Goal: Check status: Check status

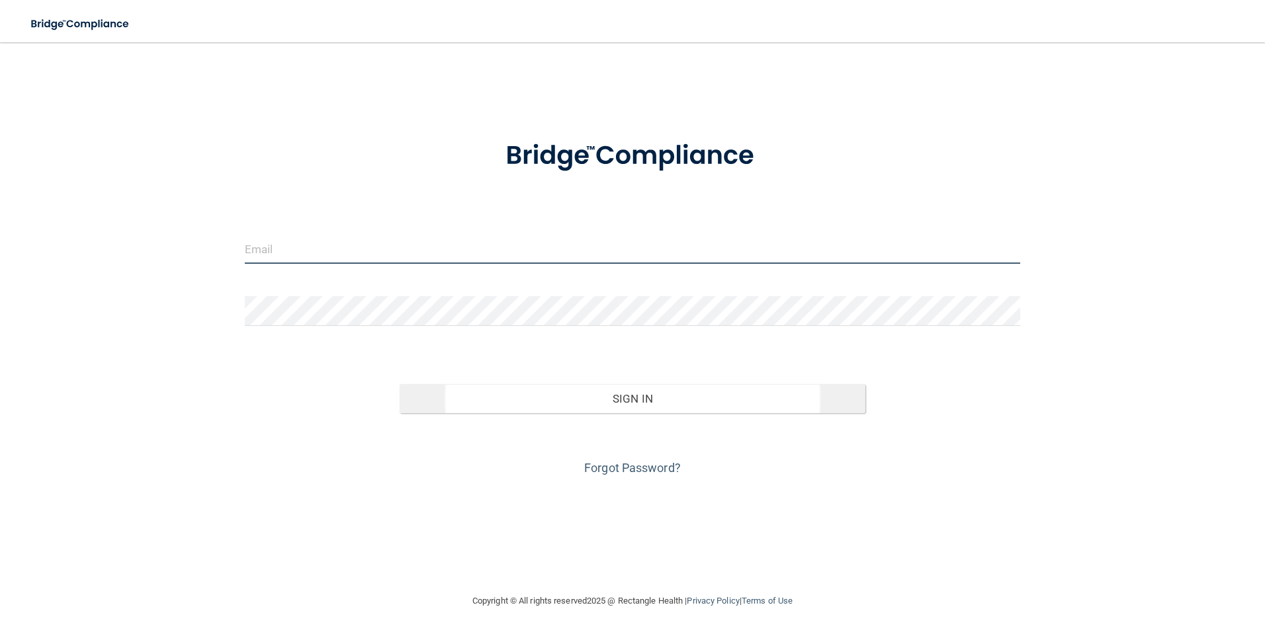
type input "[EMAIL_ADDRESS][PERSON_NAME][DOMAIN_NAME]"
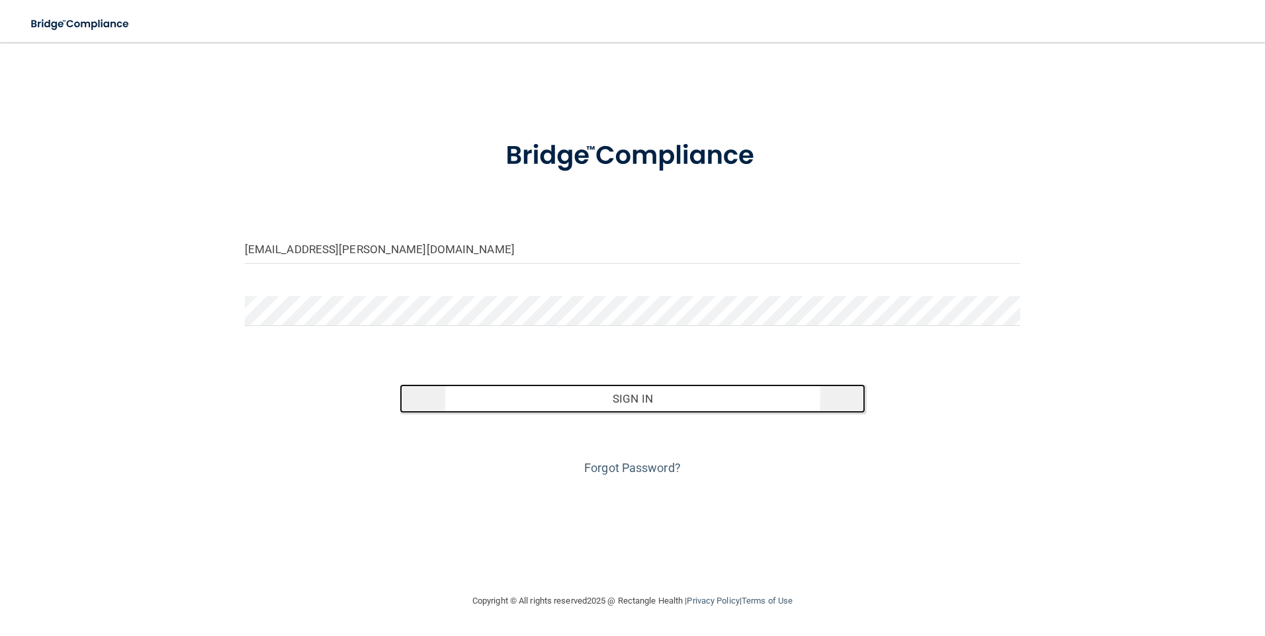
click at [645, 394] on button "Sign In" at bounding box center [632, 398] width 466 height 29
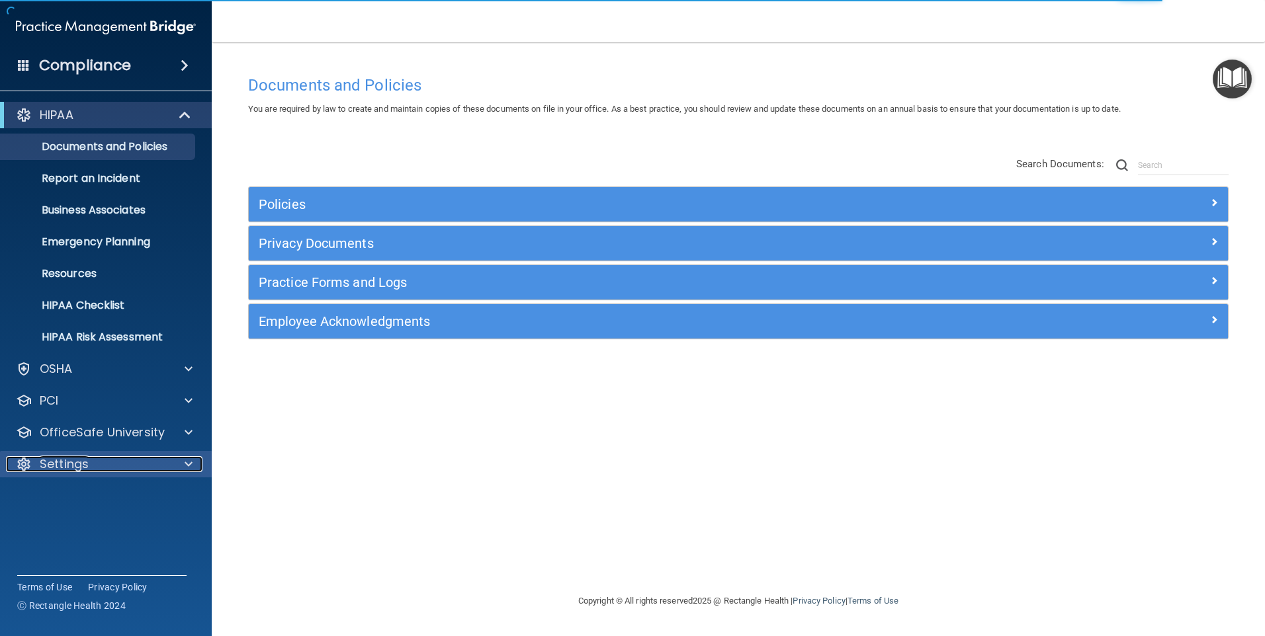
click at [136, 465] on div "Settings" at bounding box center [88, 464] width 164 height 16
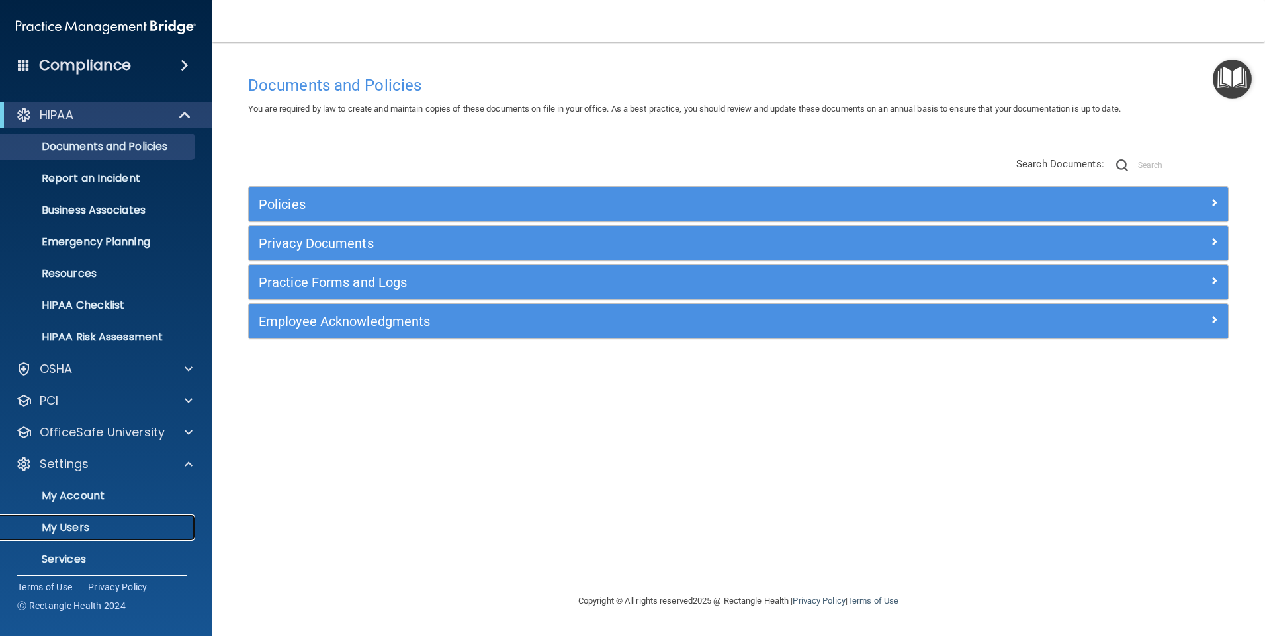
click at [130, 529] on p "My Users" at bounding box center [99, 527] width 181 height 13
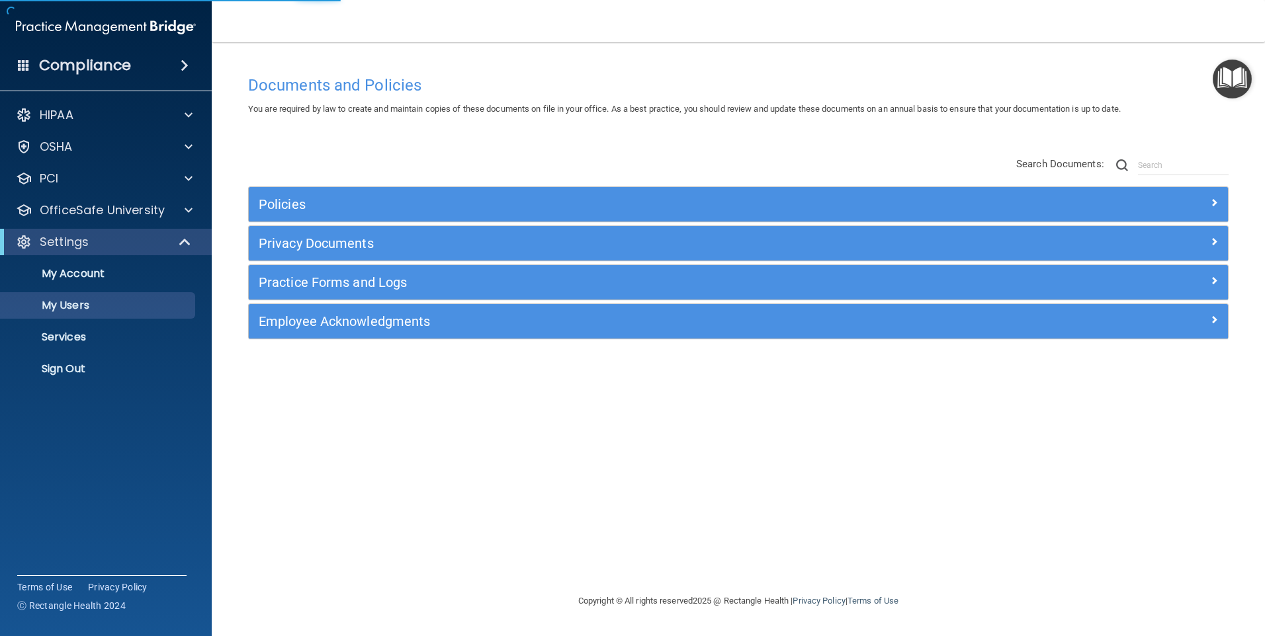
select select "20"
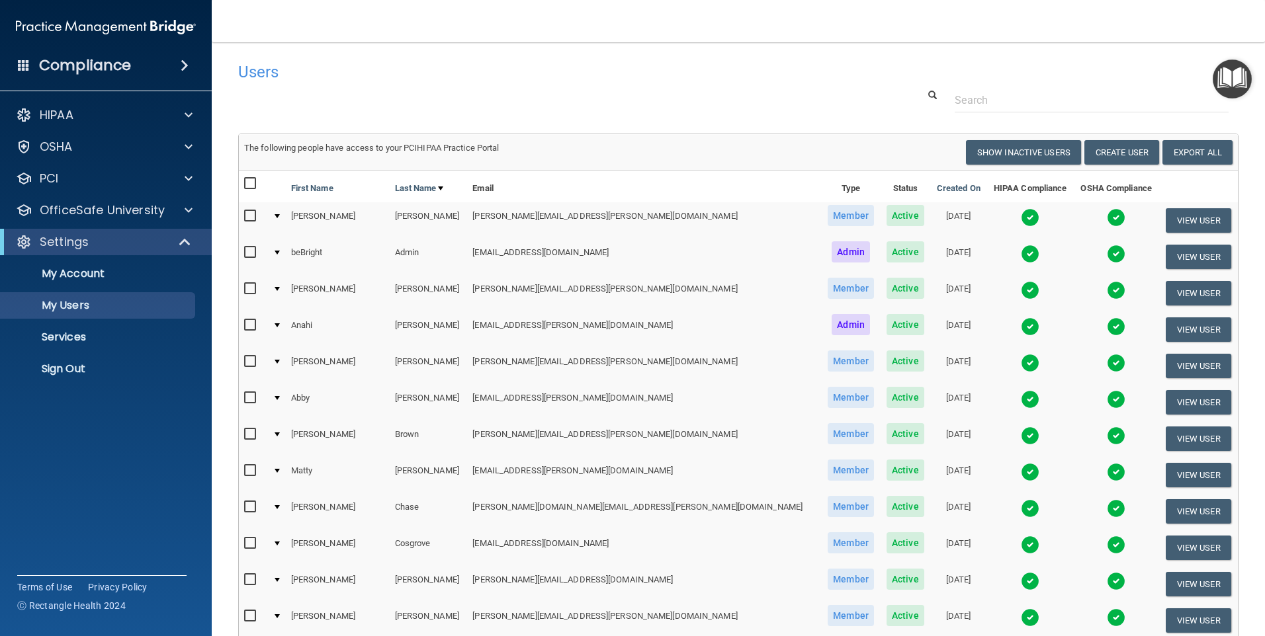
click at [1021, 327] on img at bounding box center [1030, 326] width 19 height 19
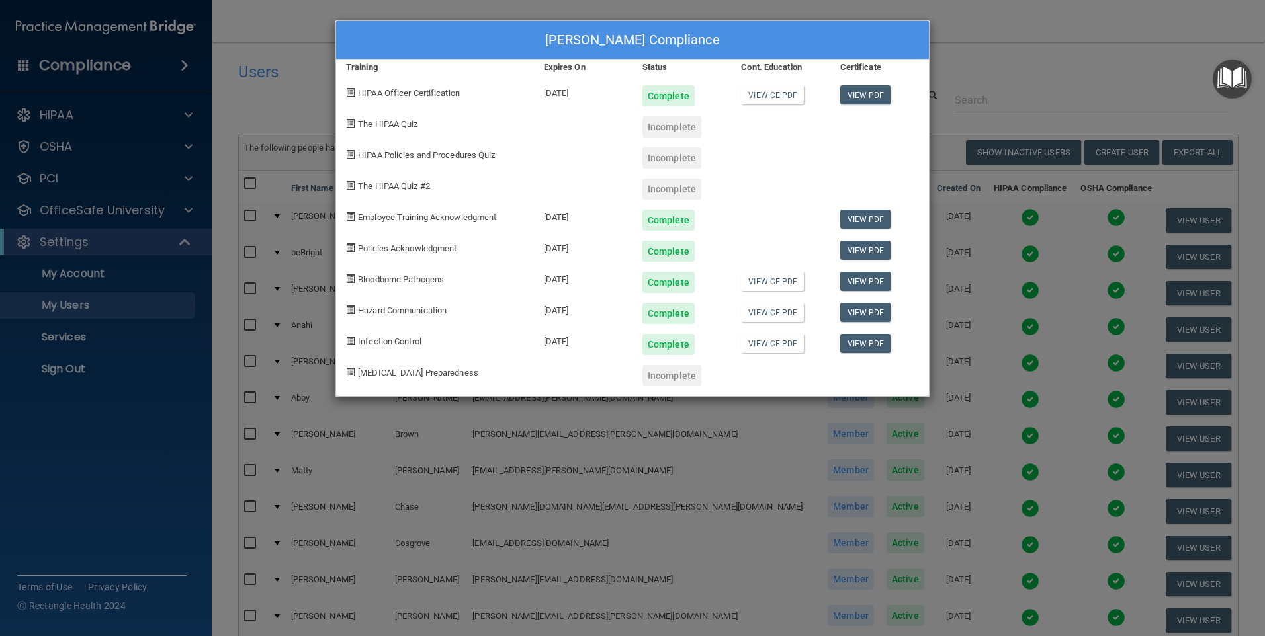
click at [1036, 49] on div "[PERSON_NAME] Compliance Training Expires On Status Cont. Education Certificate…" at bounding box center [632, 318] width 1265 height 636
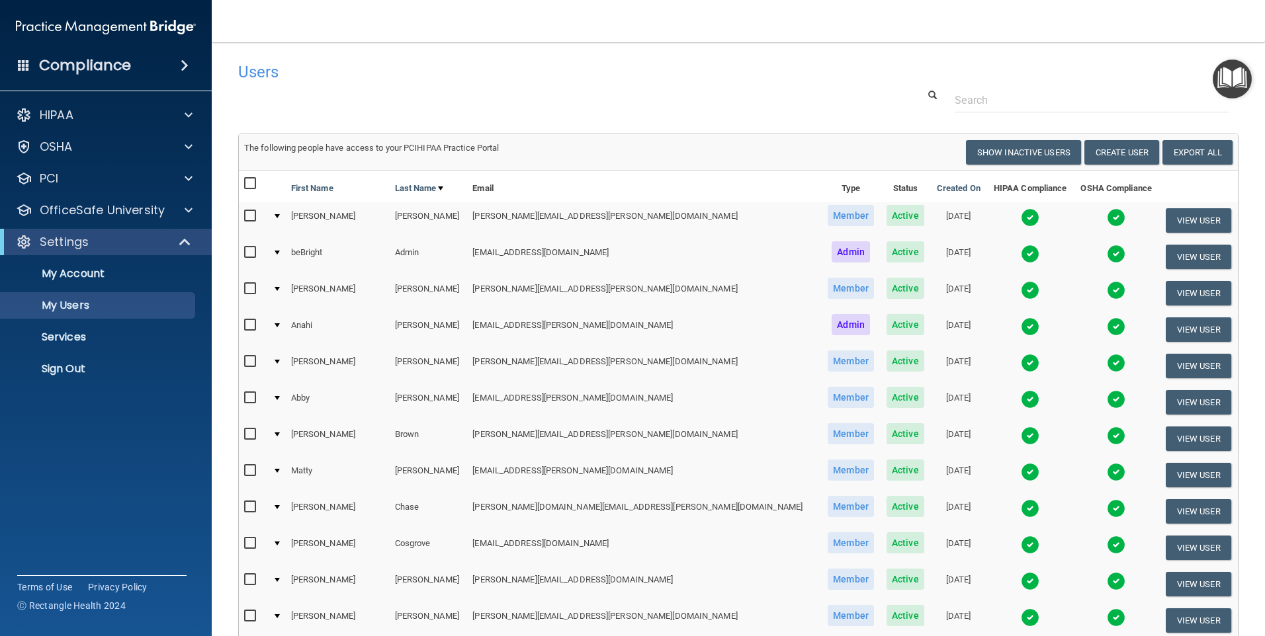
click at [1021, 325] on img at bounding box center [1030, 326] width 19 height 19
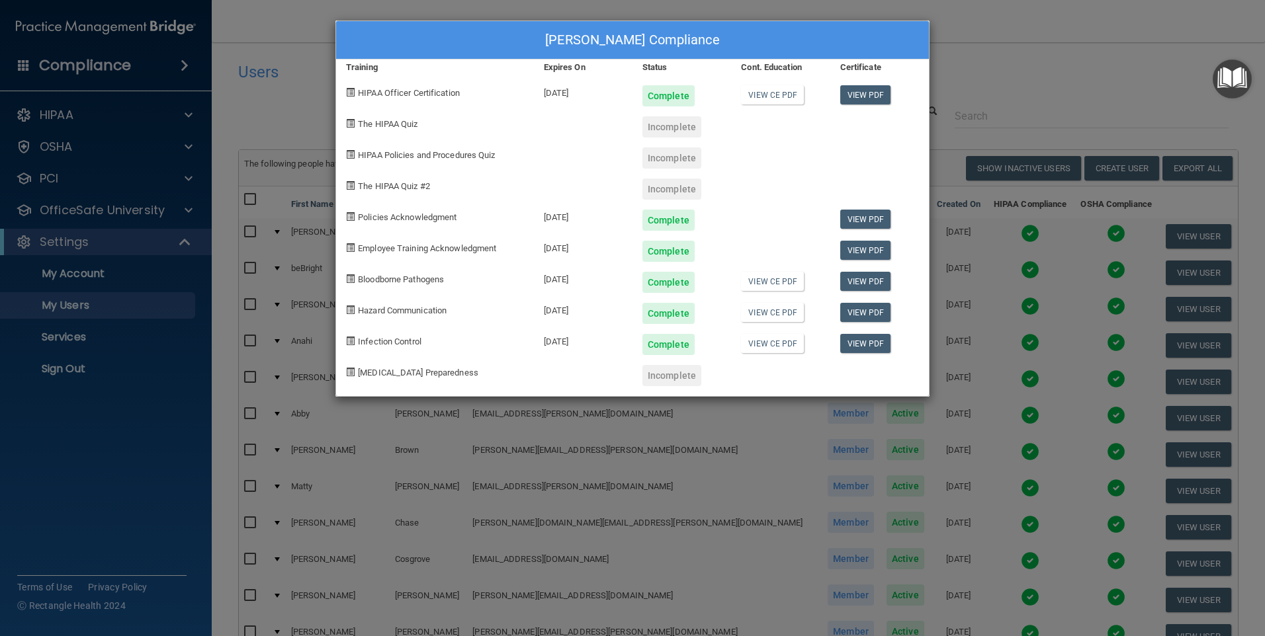
click at [1009, 87] on div "[PERSON_NAME] Compliance Training Expires On Status Cont. Education Certificate…" at bounding box center [632, 318] width 1265 height 636
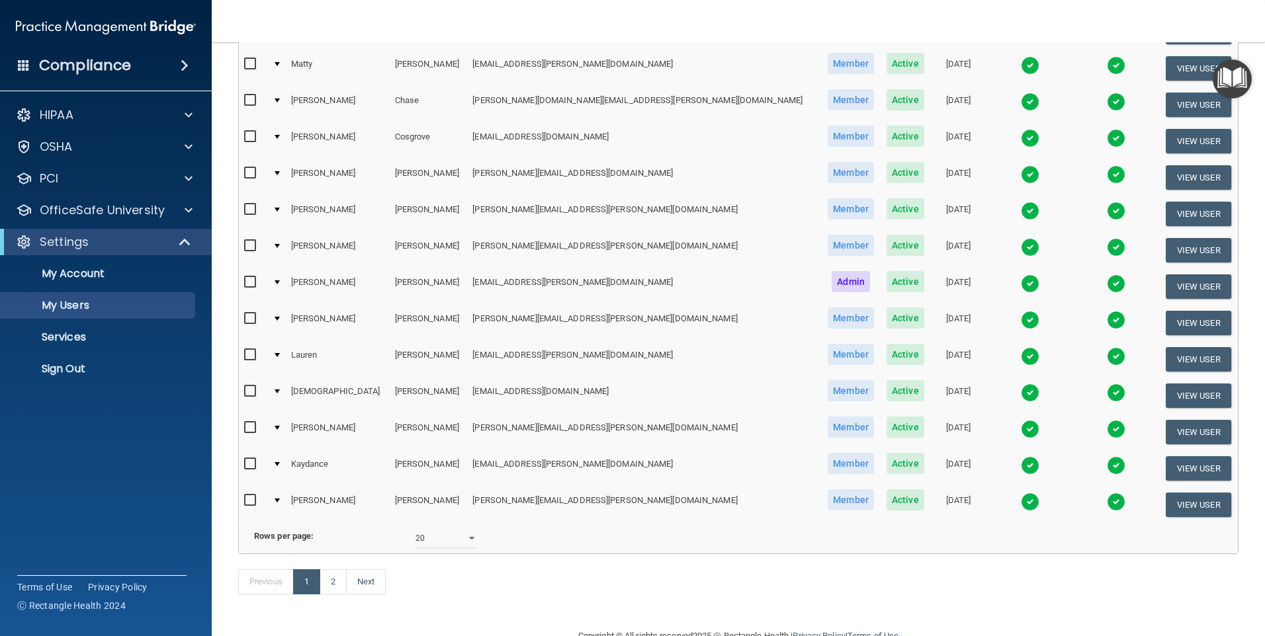
scroll to position [458, 0]
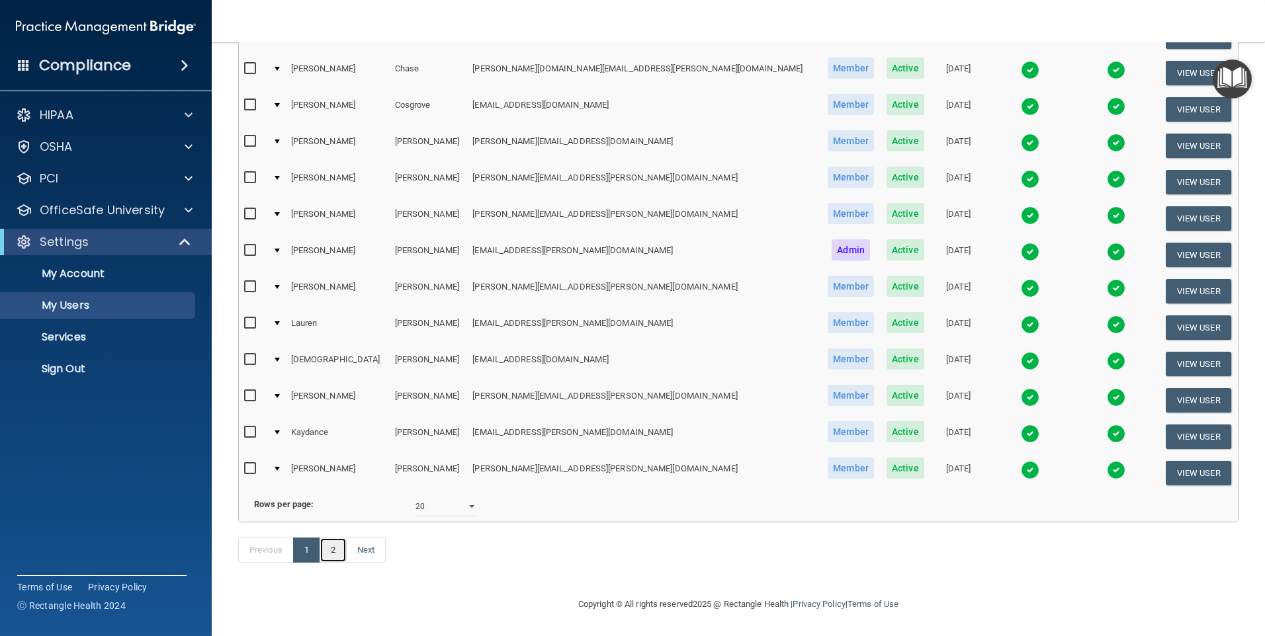
click at [339, 550] on link "2" at bounding box center [332, 550] width 27 height 25
select select "20"
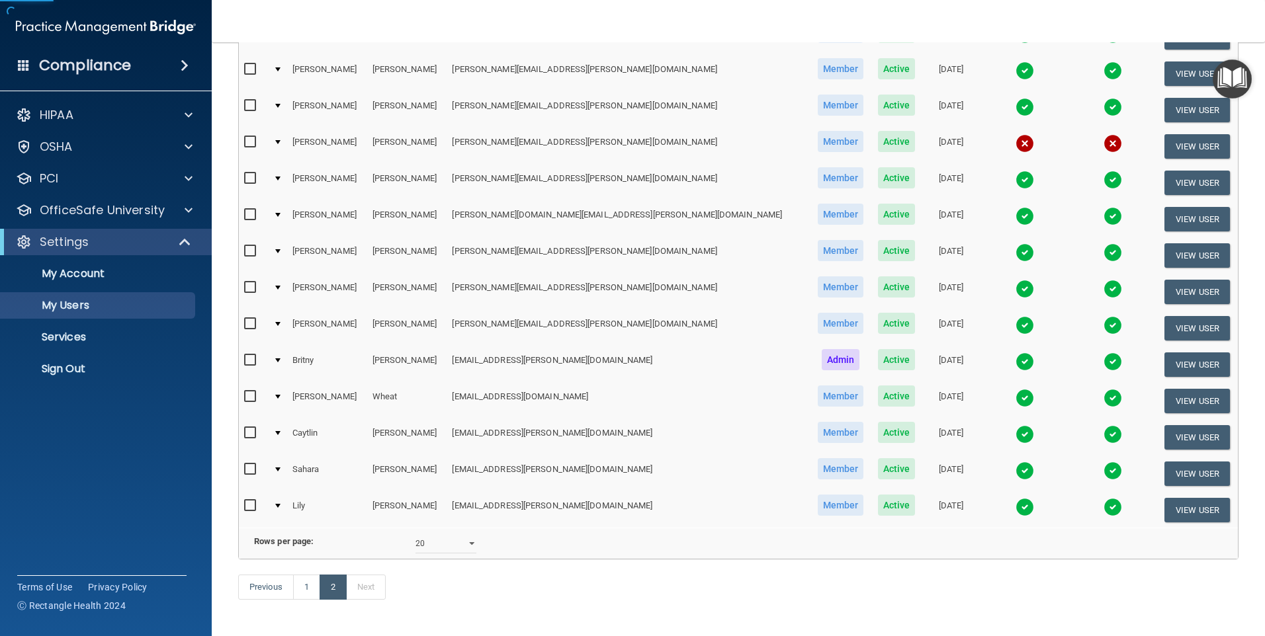
scroll to position [265, 0]
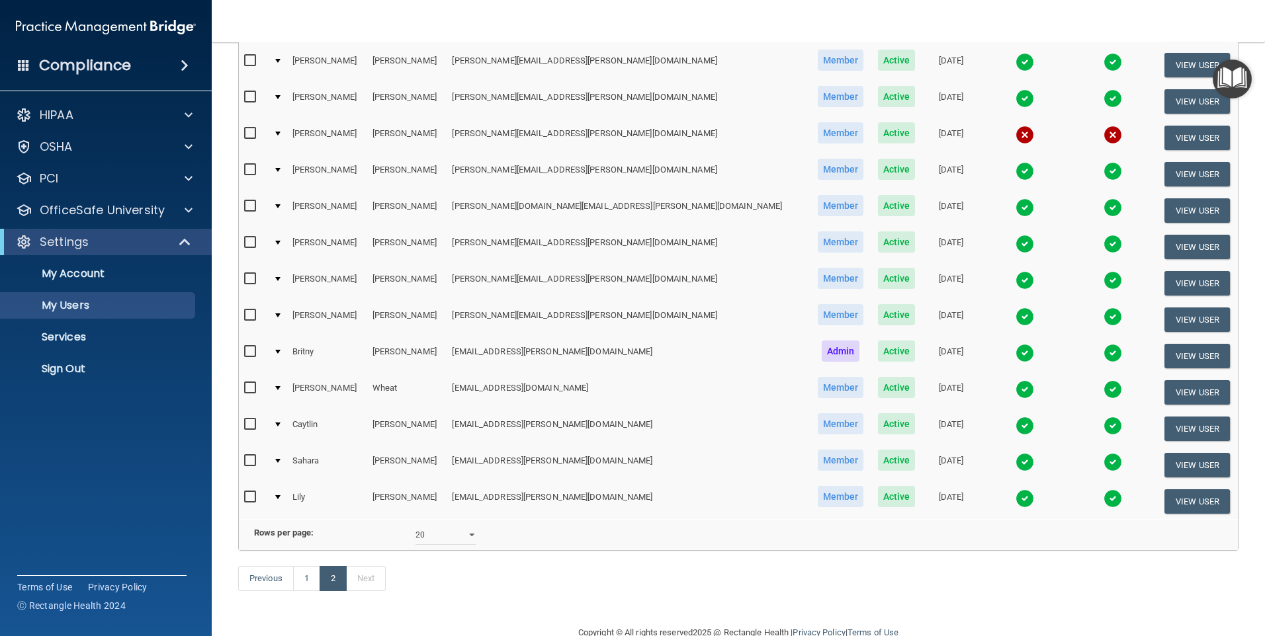
click at [1015, 462] on img at bounding box center [1024, 462] width 19 height 19
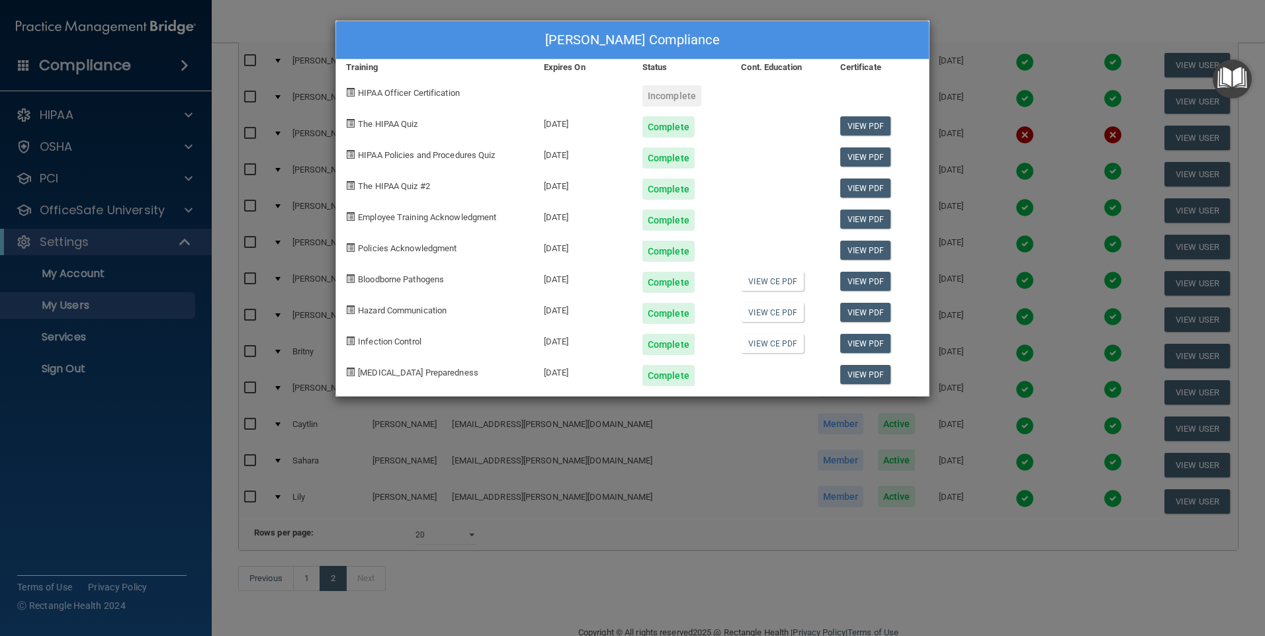
click at [972, 10] on div "[PERSON_NAME] Compliance Training Expires On Status Cont. Education Certificate…" at bounding box center [632, 318] width 1265 height 636
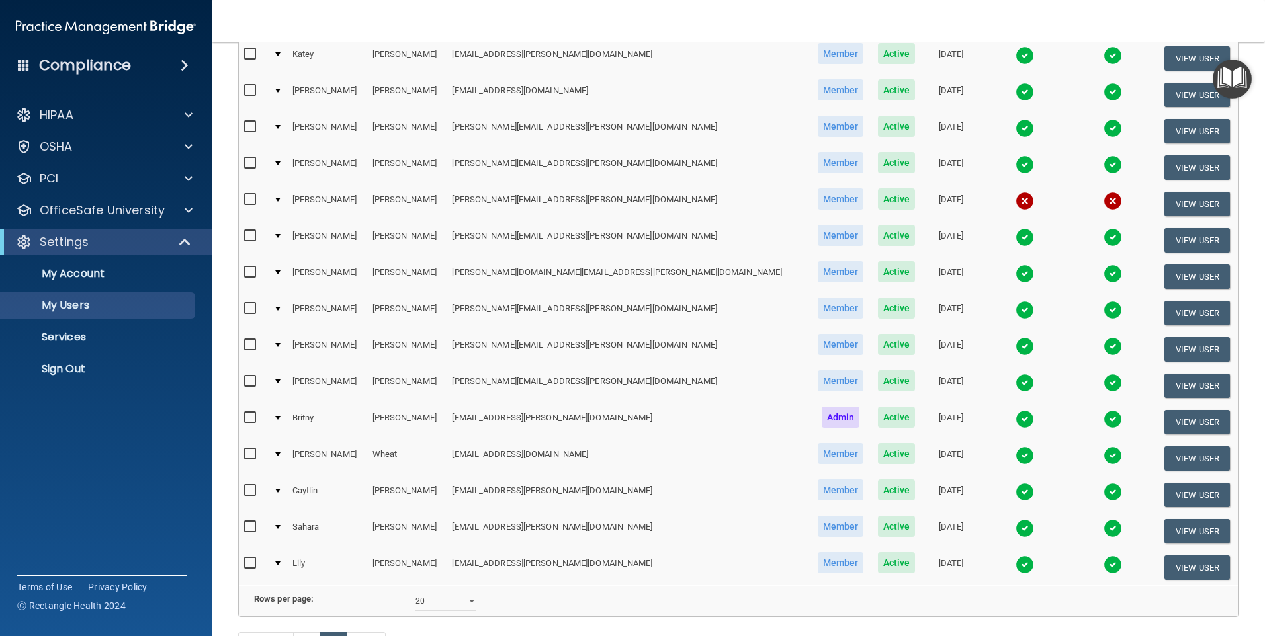
scroll to position [132, 0]
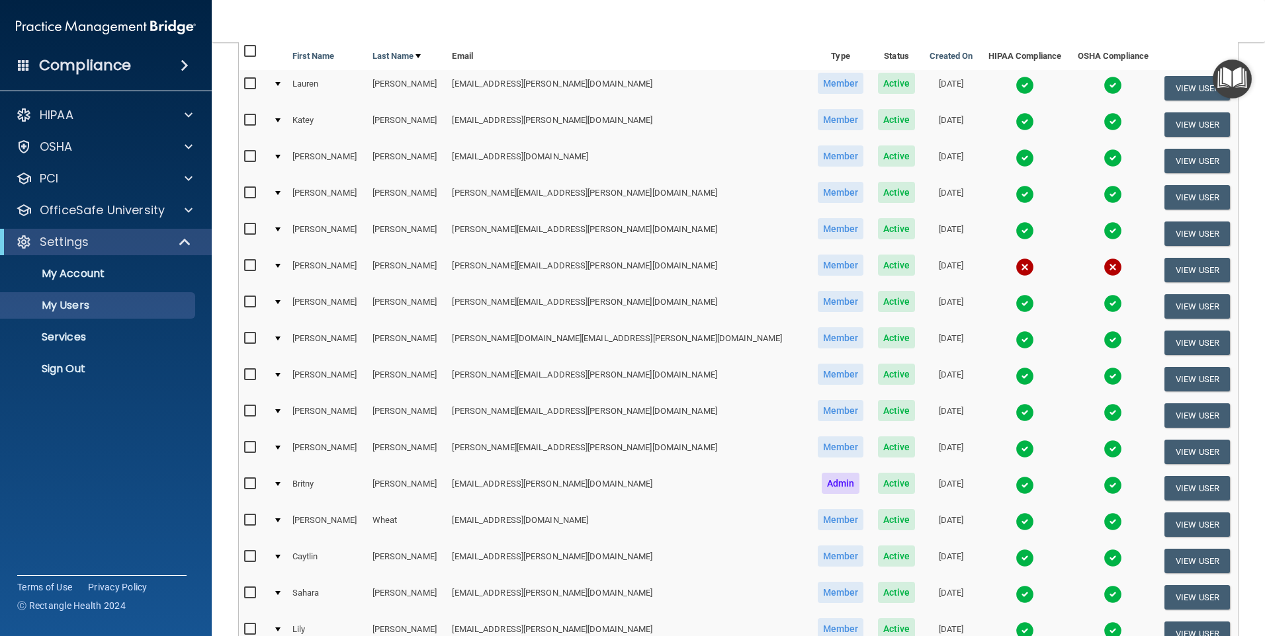
click at [1015, 159] on img at bounding box center [1024, 158] width 19 height 19
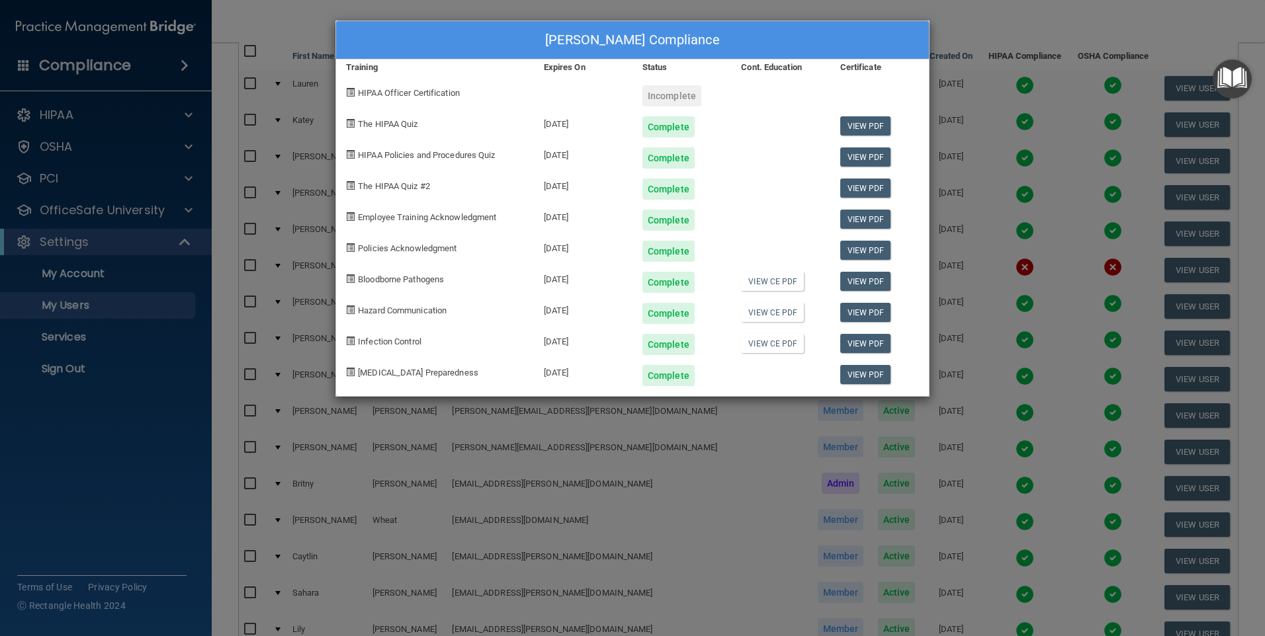
click at [971, 13] on div "[PERSON_NAME] Compliance Training Expires On Status Cont. Education Certificate…" at bounding box center [632, 318] width 1265 height 636
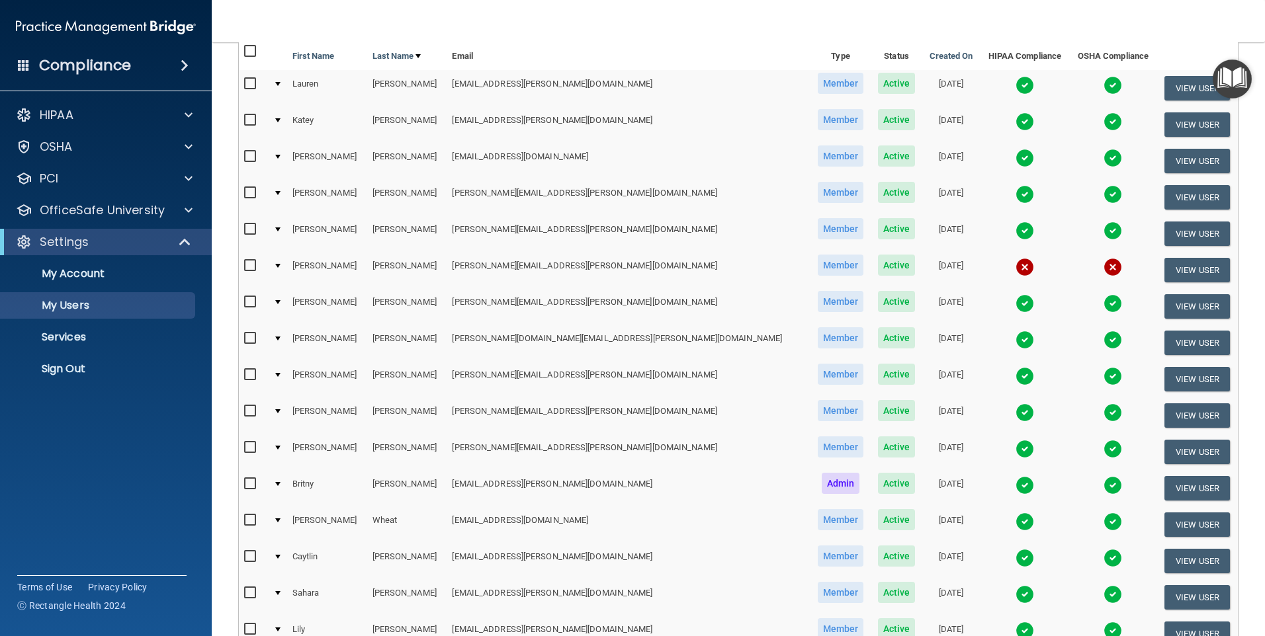
click at [1015, 376] on img at bounding box center [1024, 376] width 19 height 19
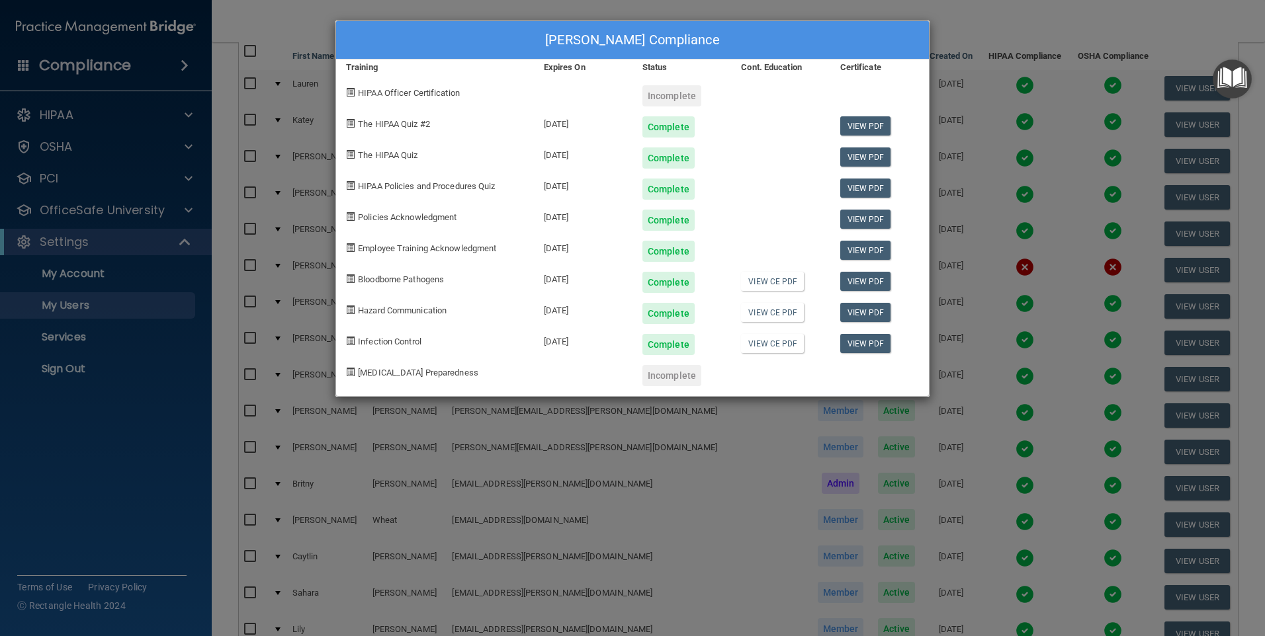
drag, startPoint x: 1005, startPoint y: 12, endPoint x: 917, endPoint y: 1, distance: 89.3
click at [1005, 12] on div "[PERSON_NAME] Compliance Training Expires On Status Cont. Education Certificate…" at bounding box center [632, 318] width 1265 height 636
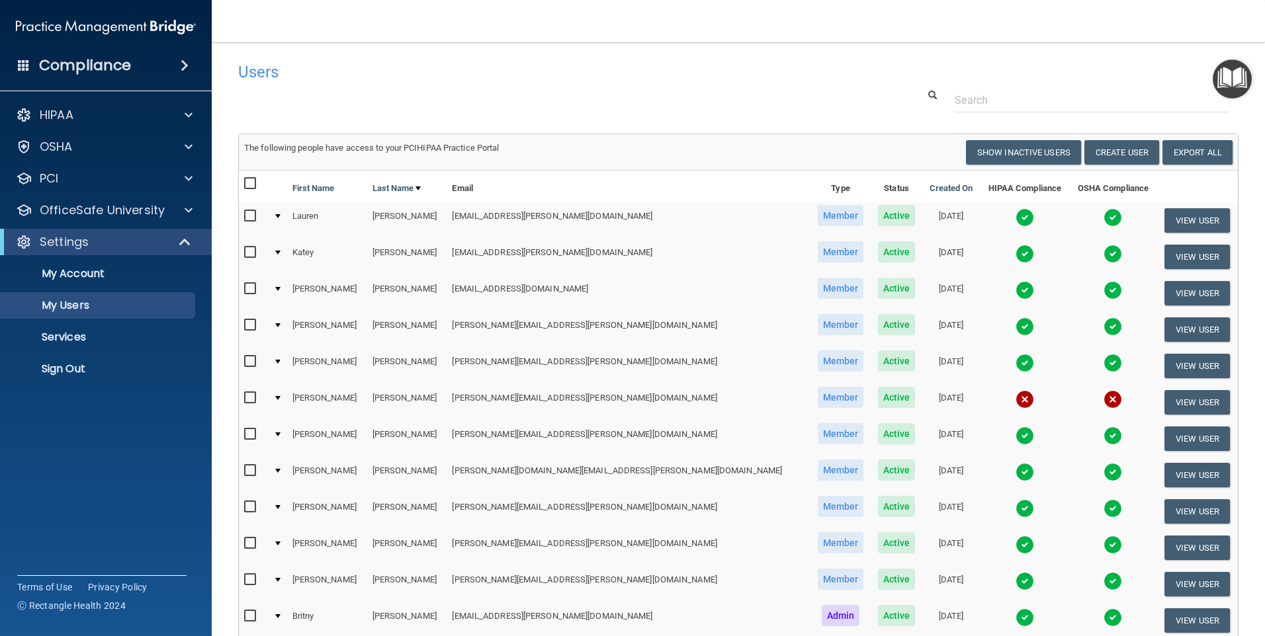
scroll to position [313, 0]
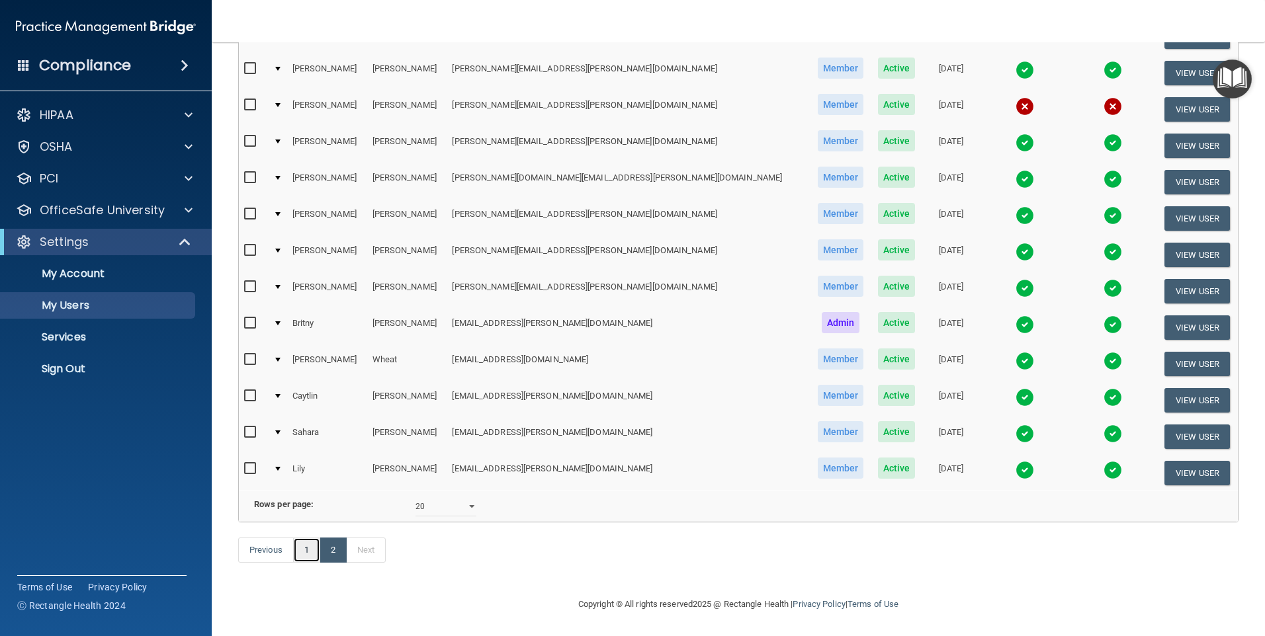
click at [304, 541] on link "1" at bounding box center [306, 550] width 27 height 25
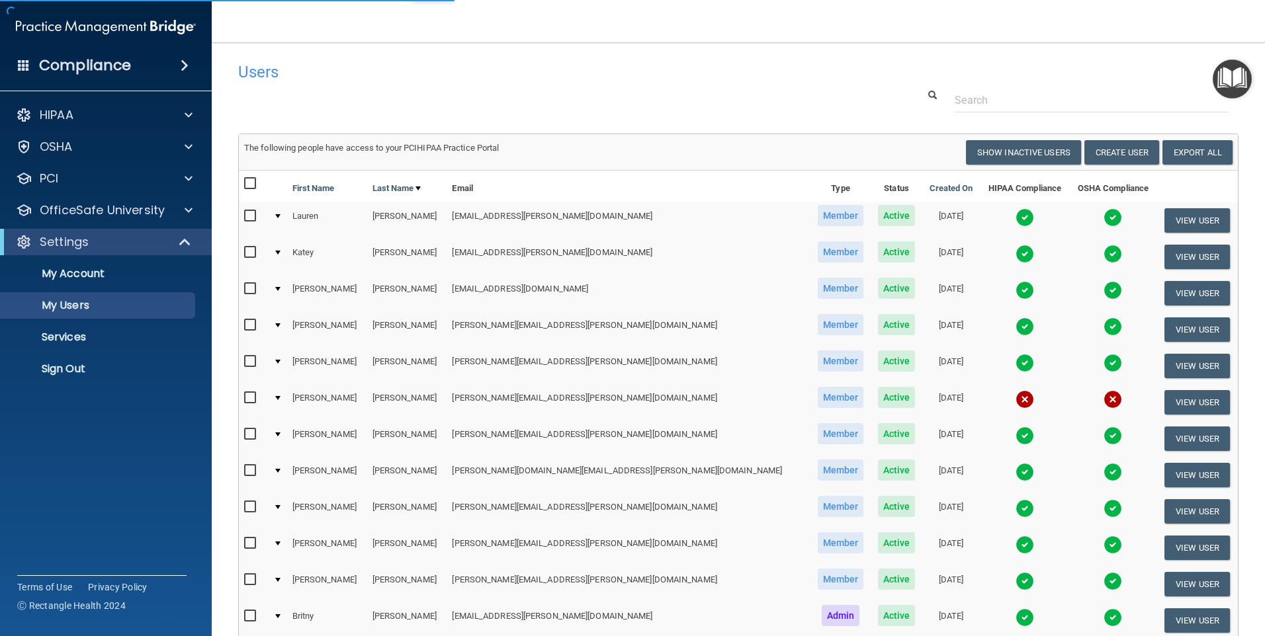
select select "20"
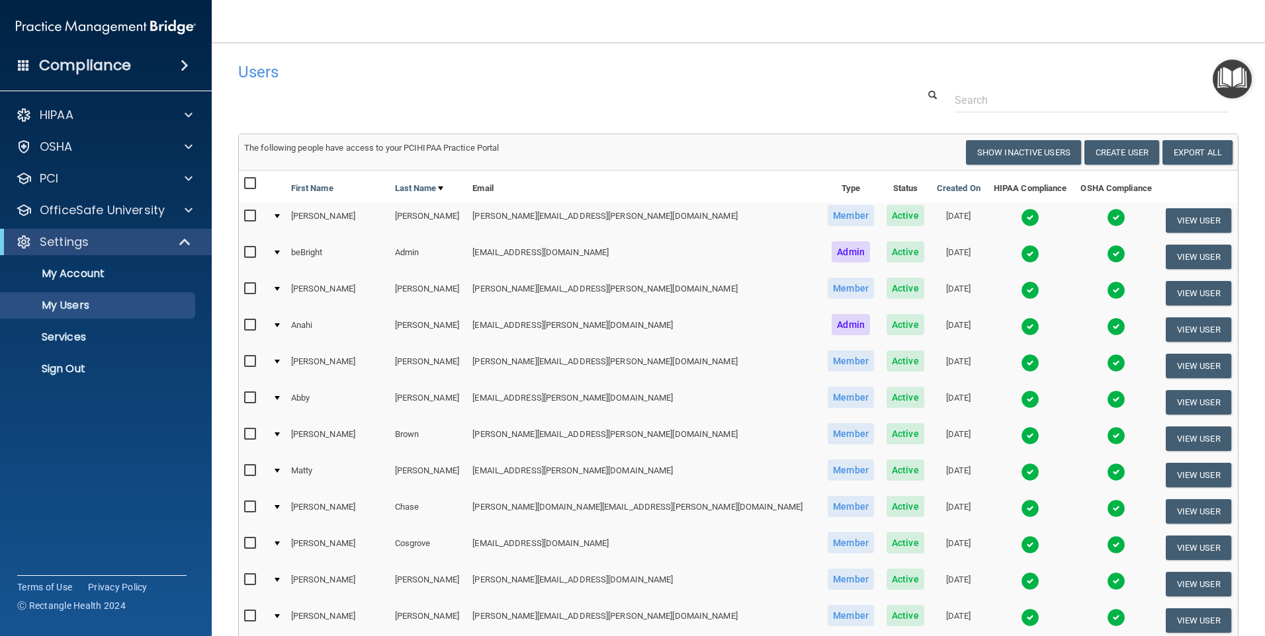
click at [1021, 218] on img at bounding box center [1030, 217] width 19 height 19
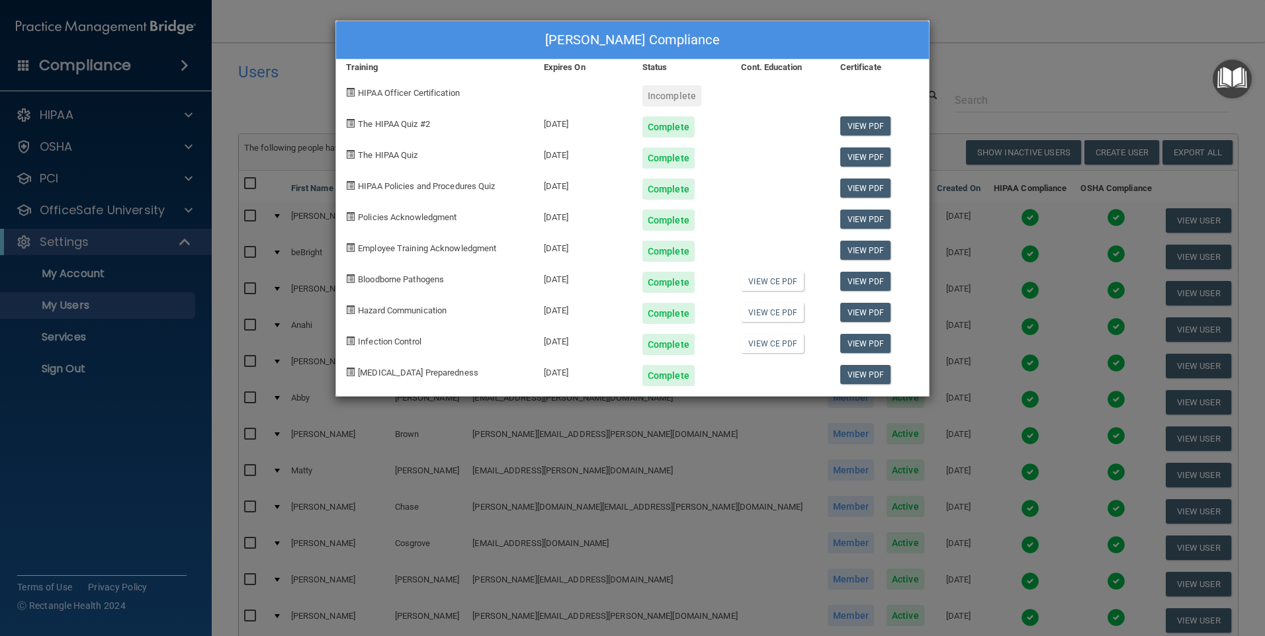
click at [956, 58] on div "[PERSON_NAME] Compliance Training Expires On Status Cont. Education Certificate…" at bounding box center [632, 318] width 1265 height 636
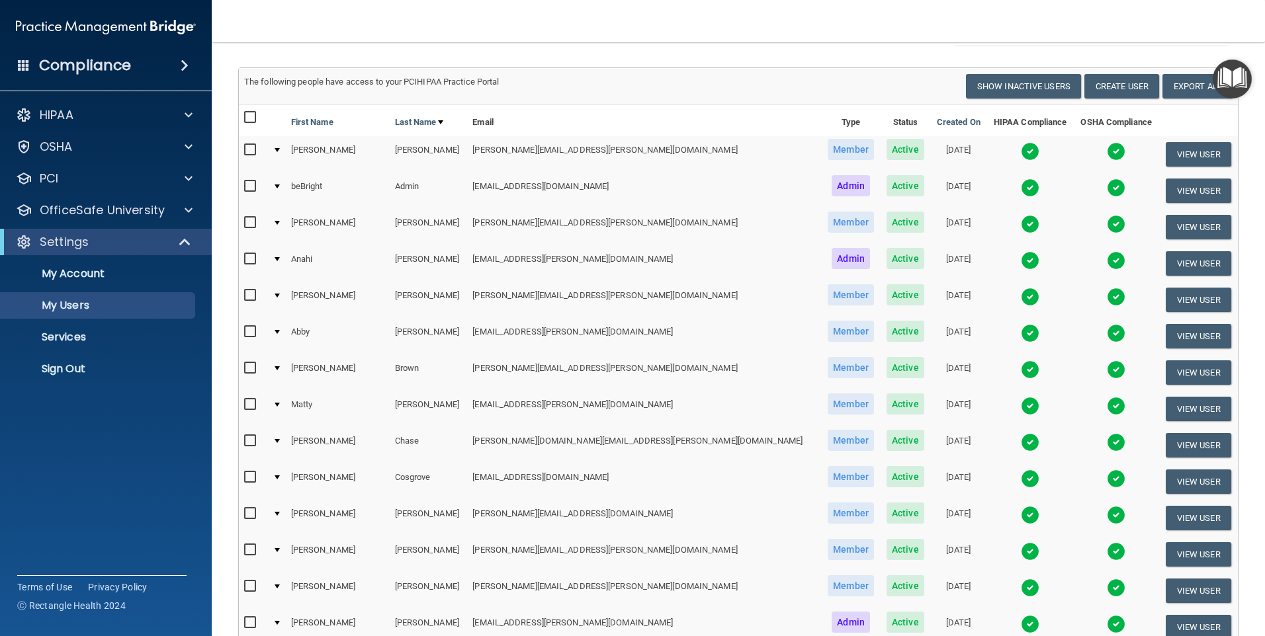
scroll to position [132, 0]
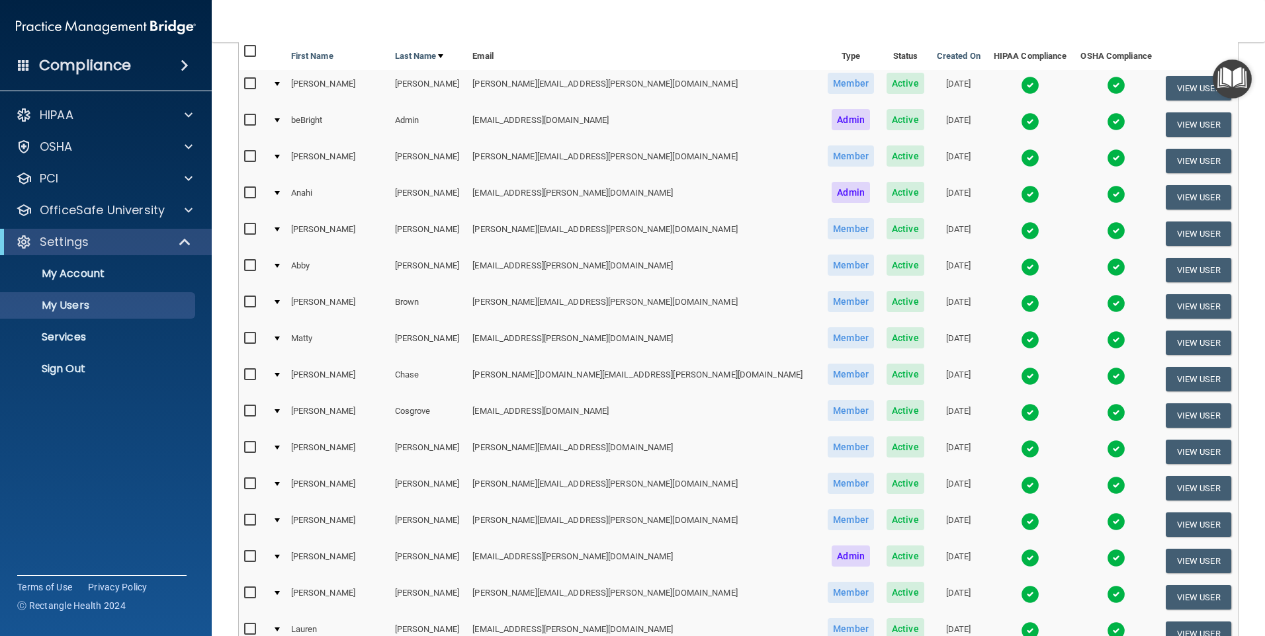
click at [1021, 337] on img at bounding box center [1030, 340] width 19 height 19
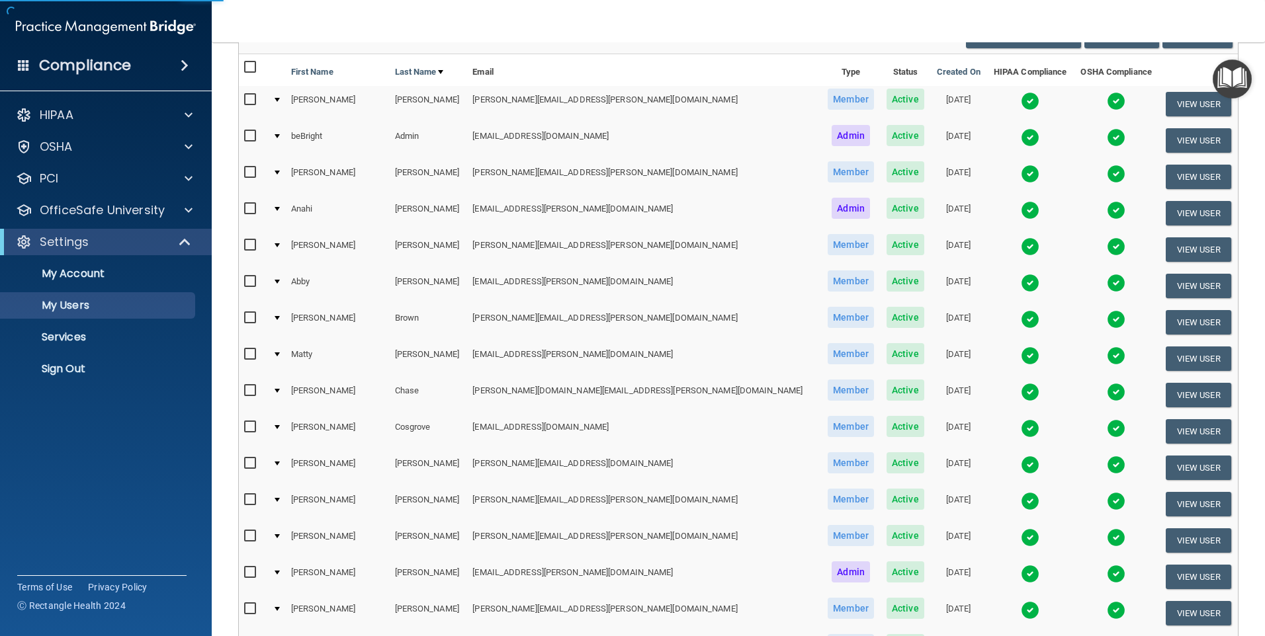
click at [1021, 355] on img at bounding box center [1030, 356] width 19 height 19
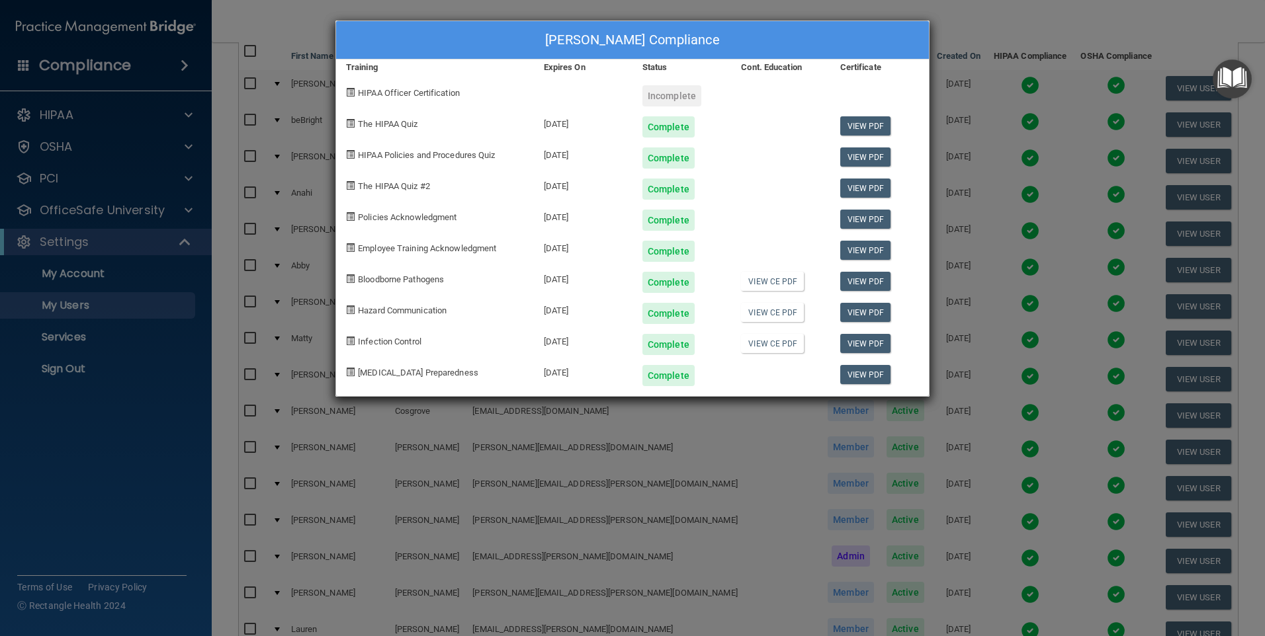
click at [987, 8] on div "[PERSON_NAME] Compliance Training Expires On Status Cont. Education Certificate…" at bounding box center [632, 318] width 1265 height 636
click at [989, 19] on div "[PERSON_NAME] Compliance Training Expires On Status Cont. Education Certificate…" at bounding box center [632, 318] width 1265 height 636
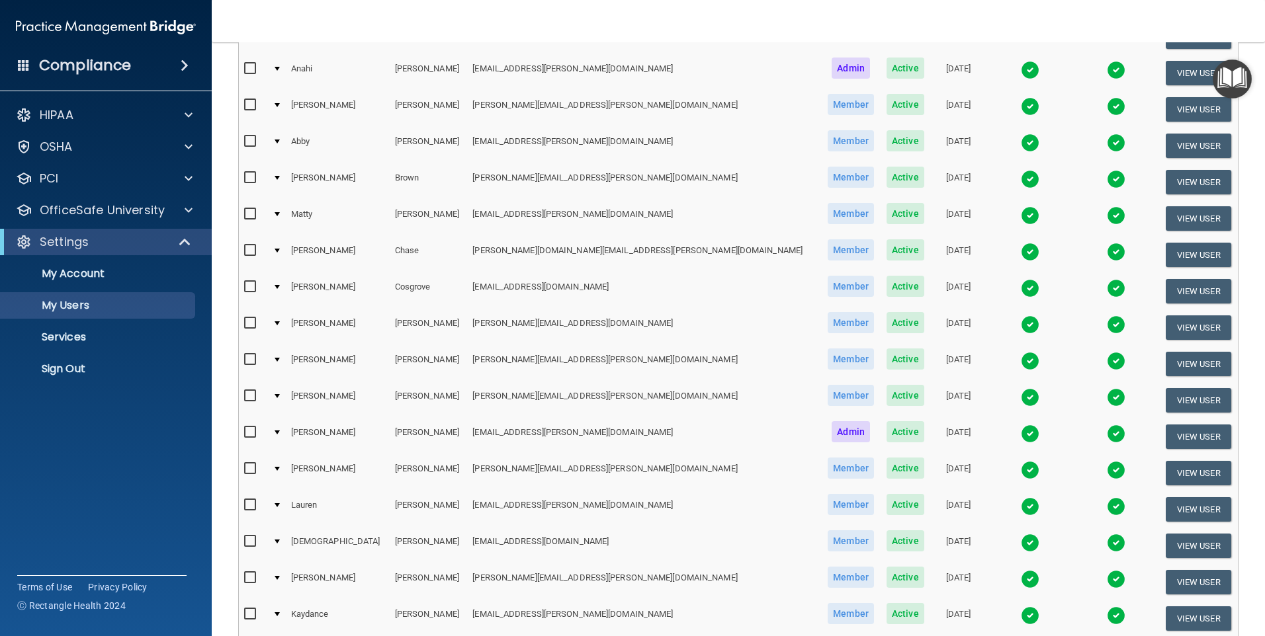
scroll to position [265, 0]
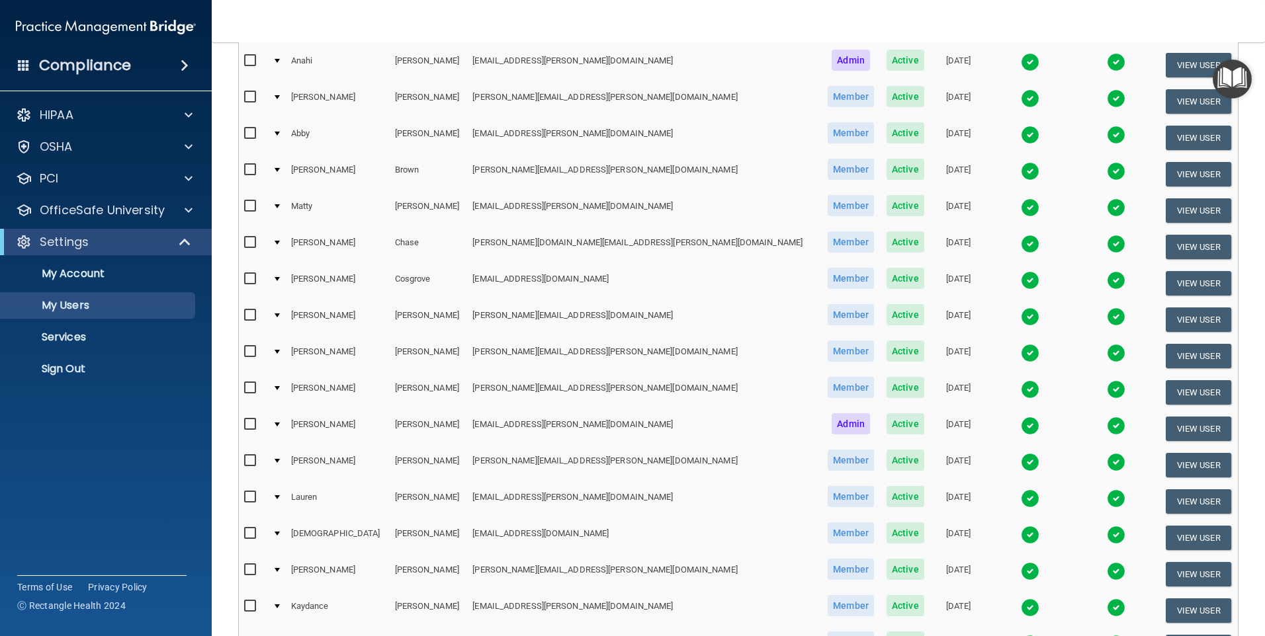
click at [1021, 354] on img at bounding box center [1030, 353] width 19 height 19
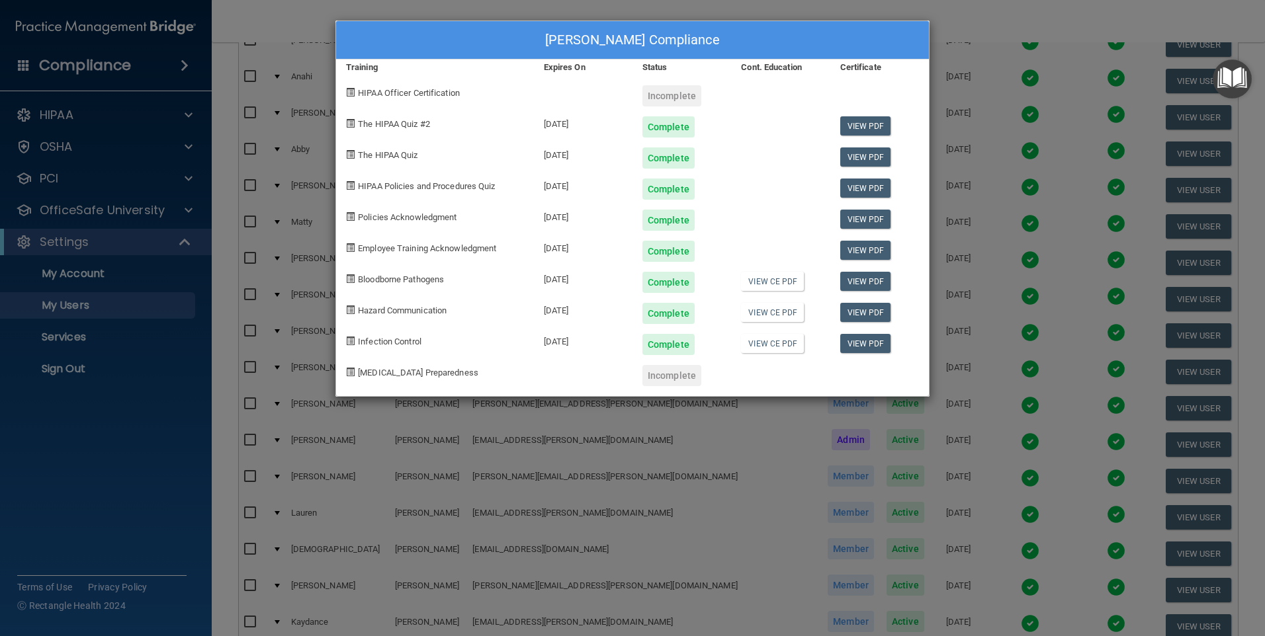
click at [989, 15] on div "[PERSON_NAME] Compliance Training Expires On Status Cont. Education Certificate…" at bounding box center [632, 318] width 1265 height 636
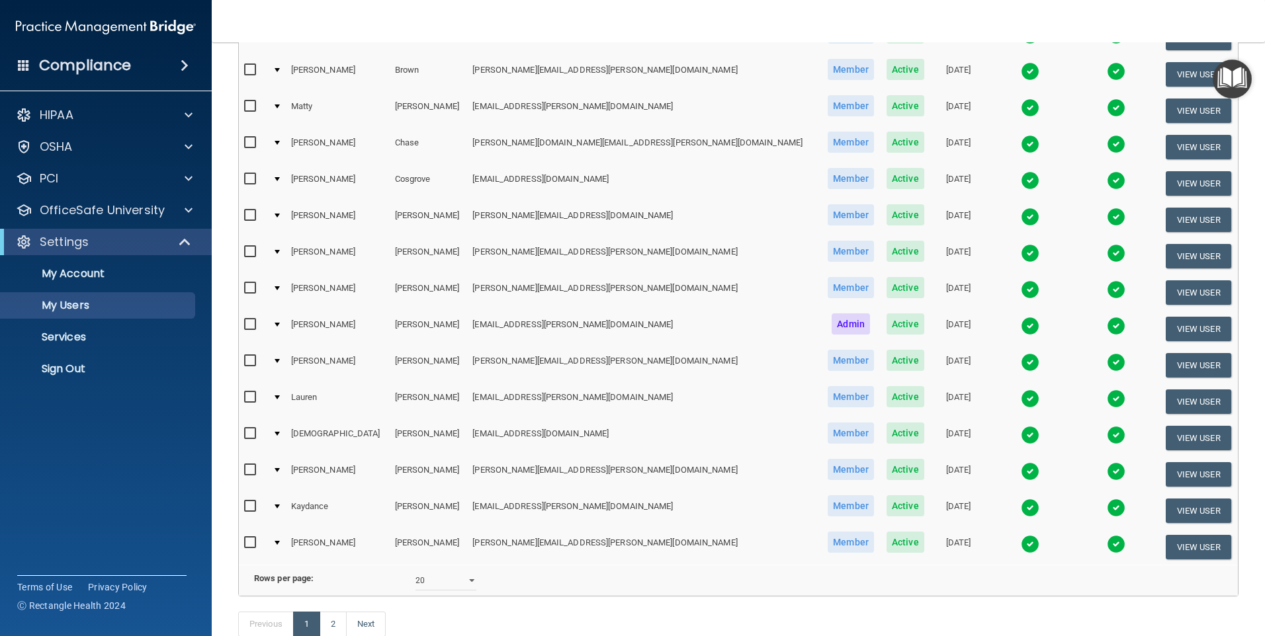
scroll to position [397, 0]
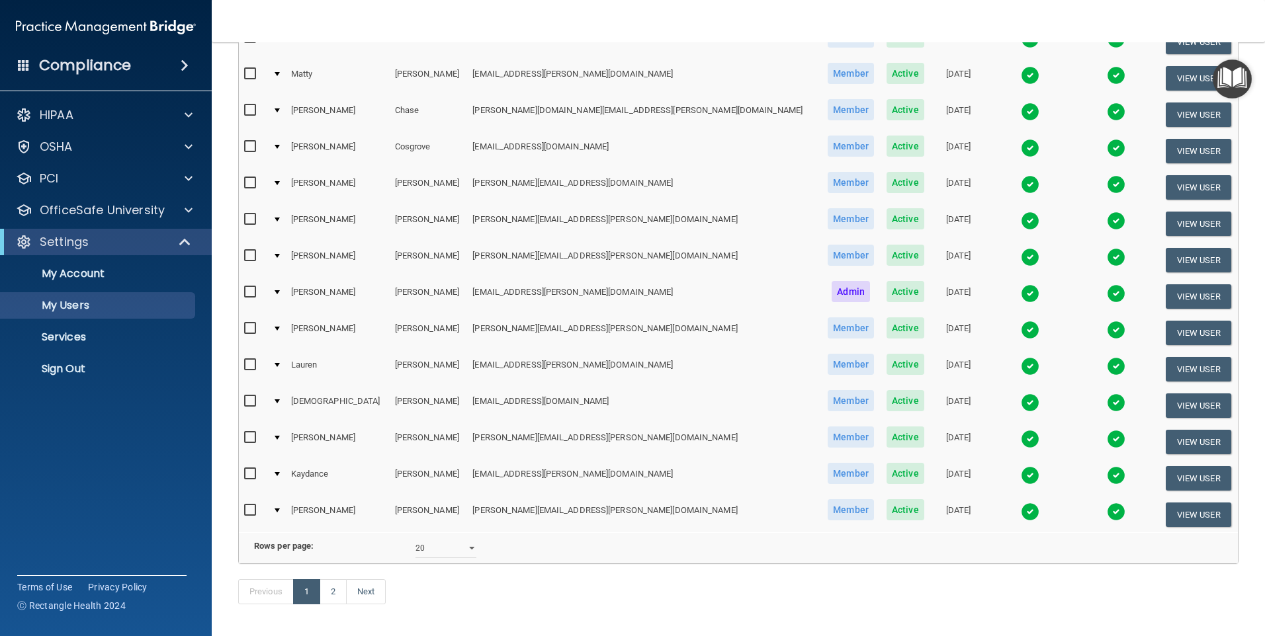
click at [1021, 437] on img at bounding box center [1030, 439] width 19 height 19
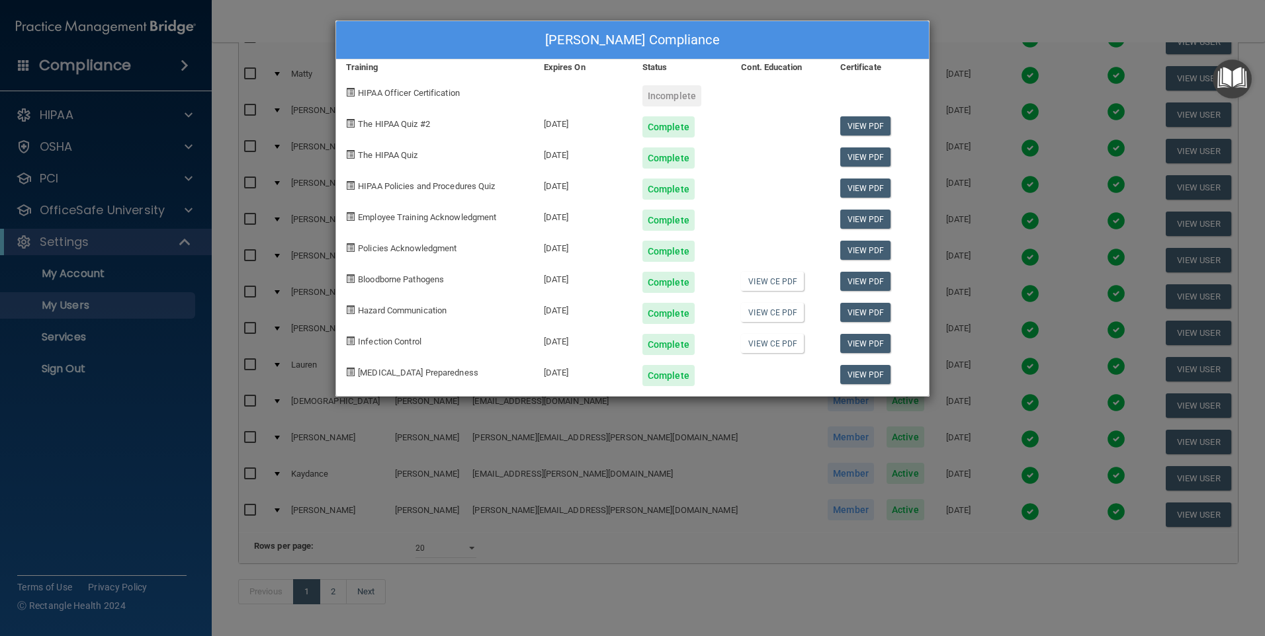
click at [954, 11] on div "[PERSON_NAME] Compliance Training Expires On Status Cont. Education Certificate…" at bounding box center [632, 318] width 1265 height 636
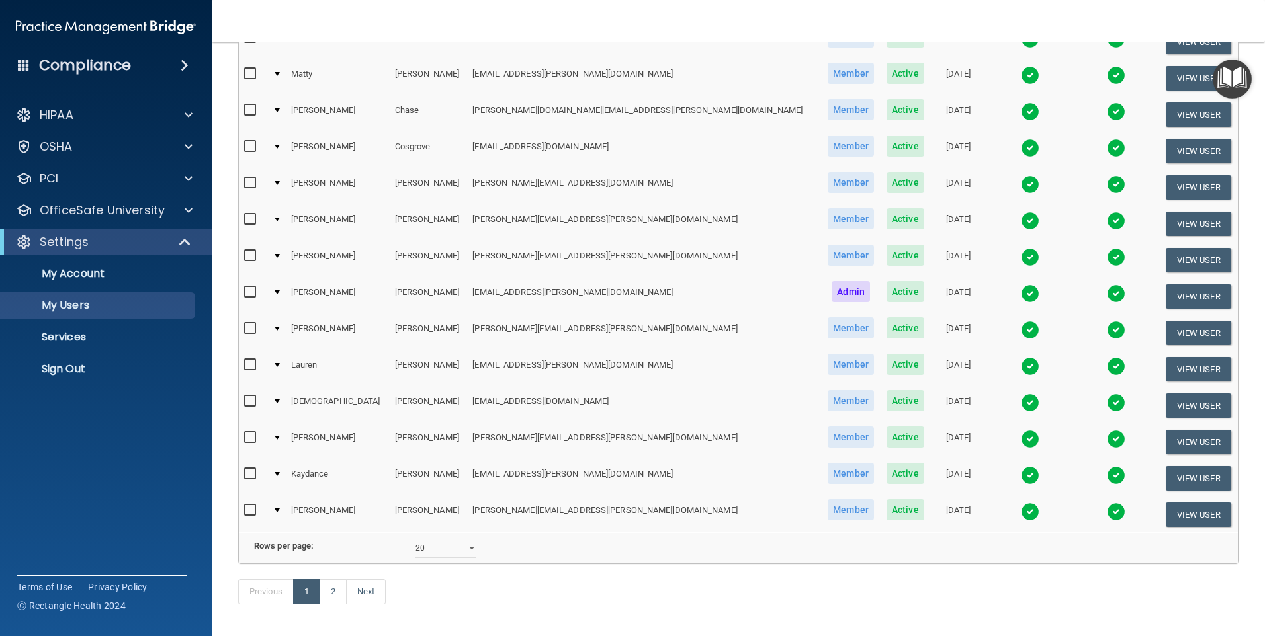
scroll to position [458, 0]
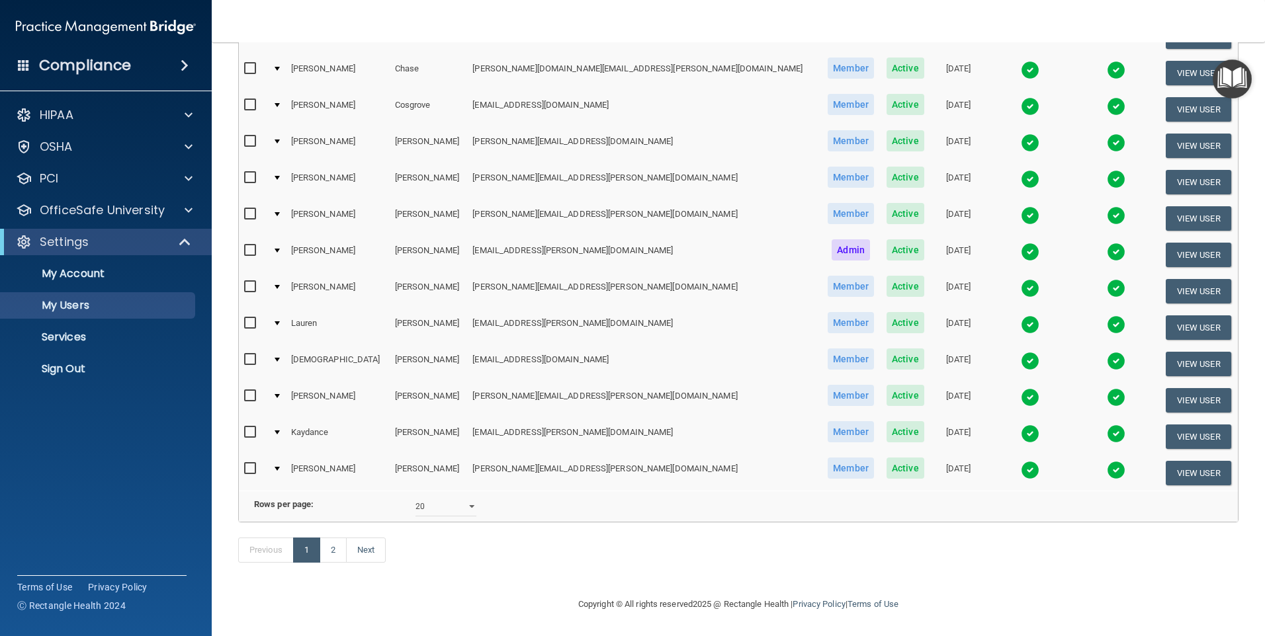
click at [1021, 461] on img at bounding box center [1030, 470] width 19 height 19
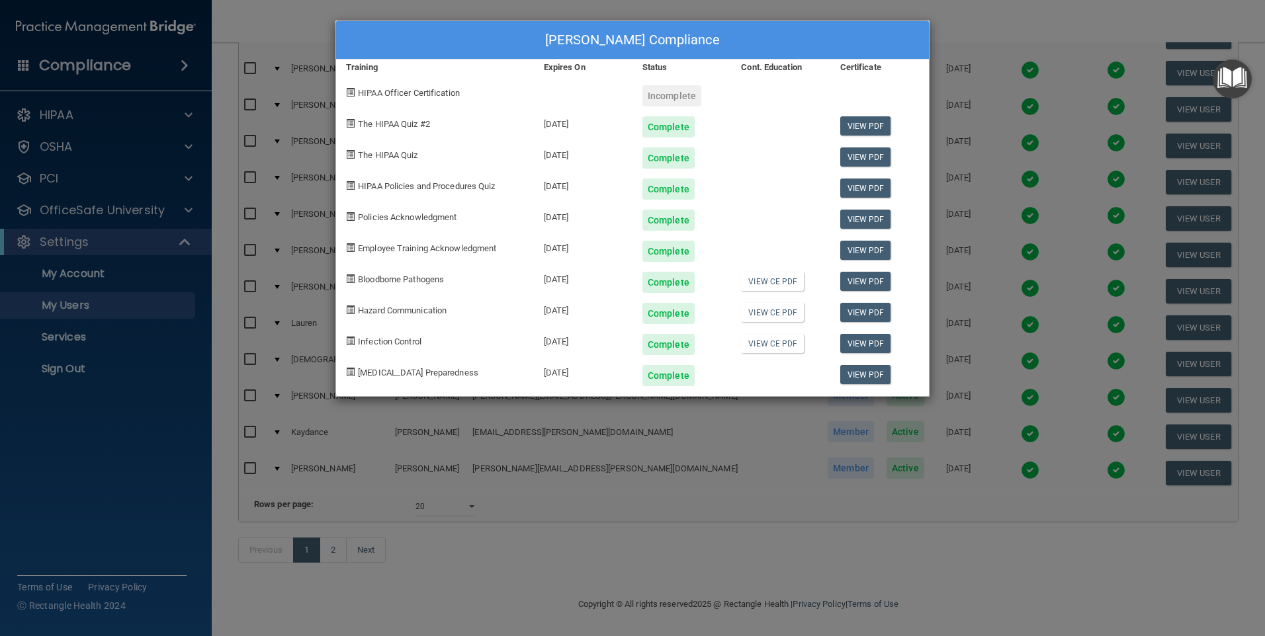
click at [585, 570] on div "[PERSON_NAME] Compliance Training Expires On Status Cont. Education Certificate…" at bounding box center [632, 318] width 1265 height 636
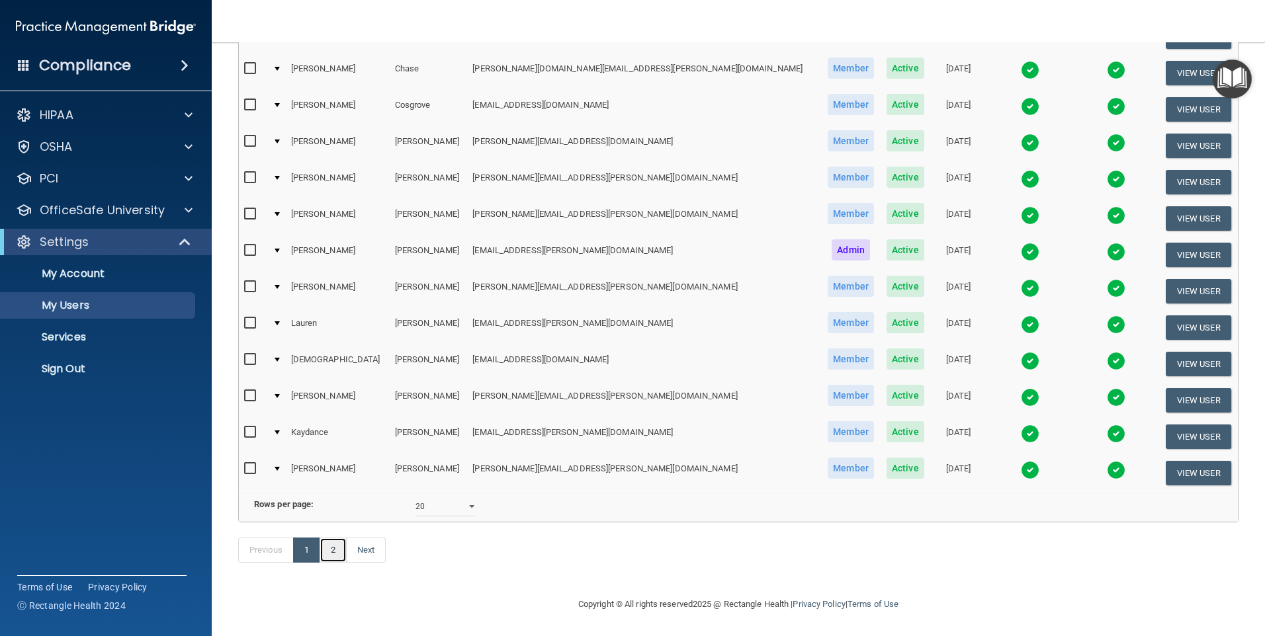
click at [335, 552] on link "2" at bounding box center [332, 550] width 27 height 25
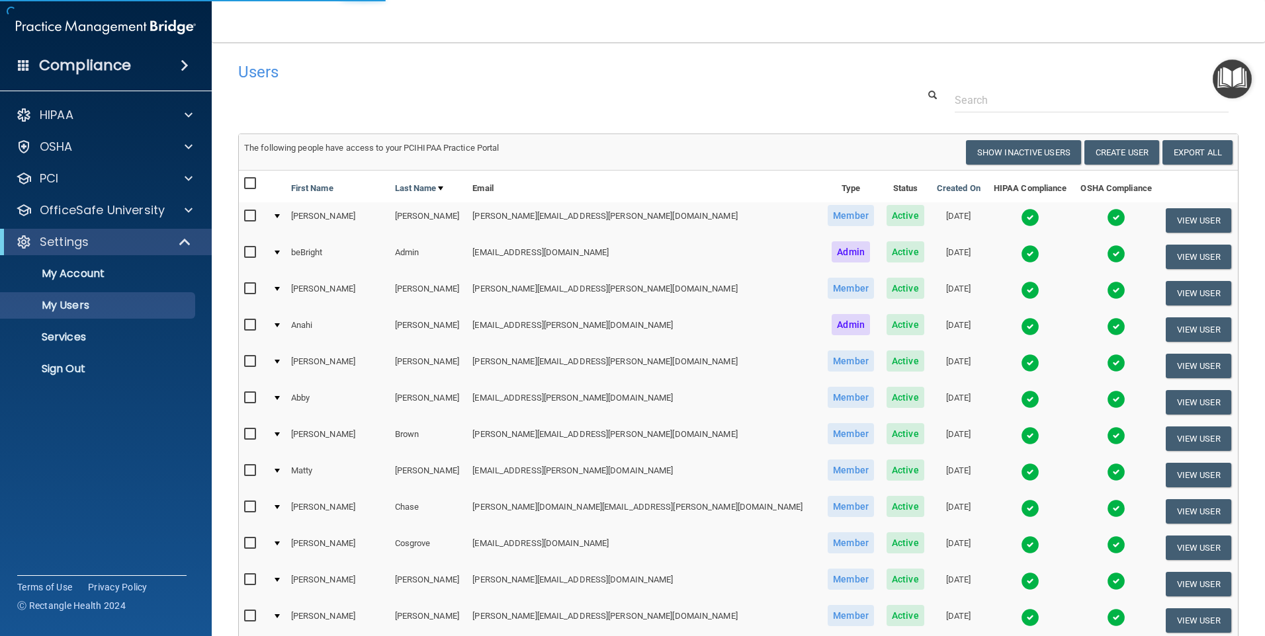
select select "20"
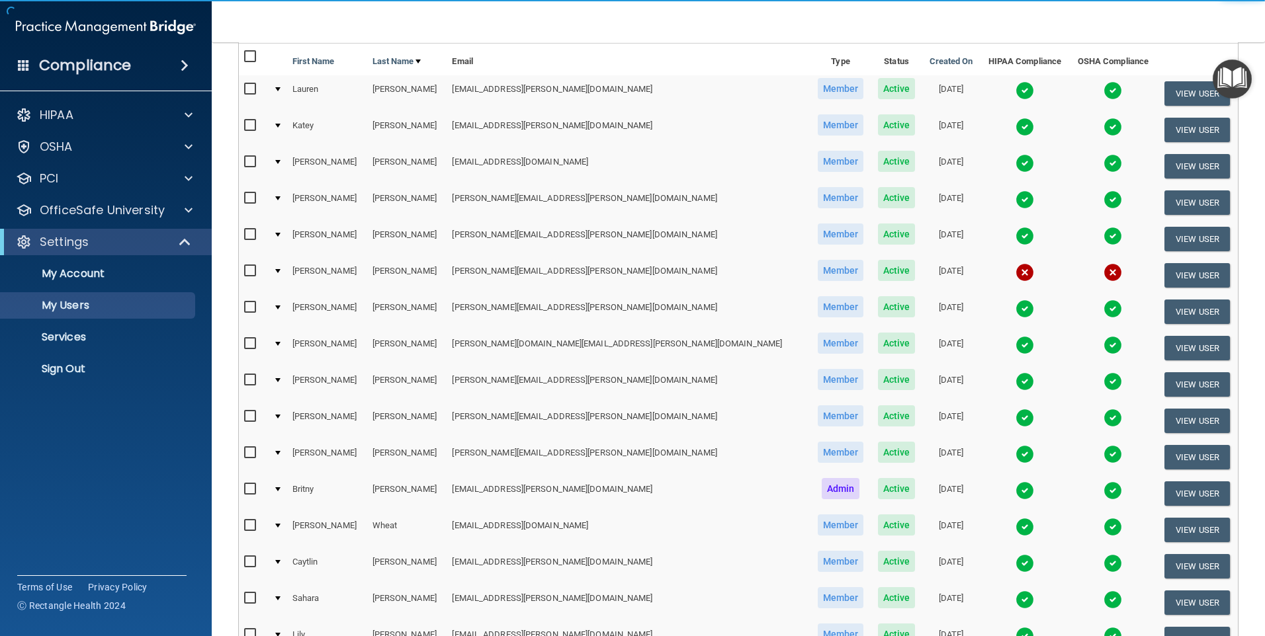
scroll to position [132, 0]
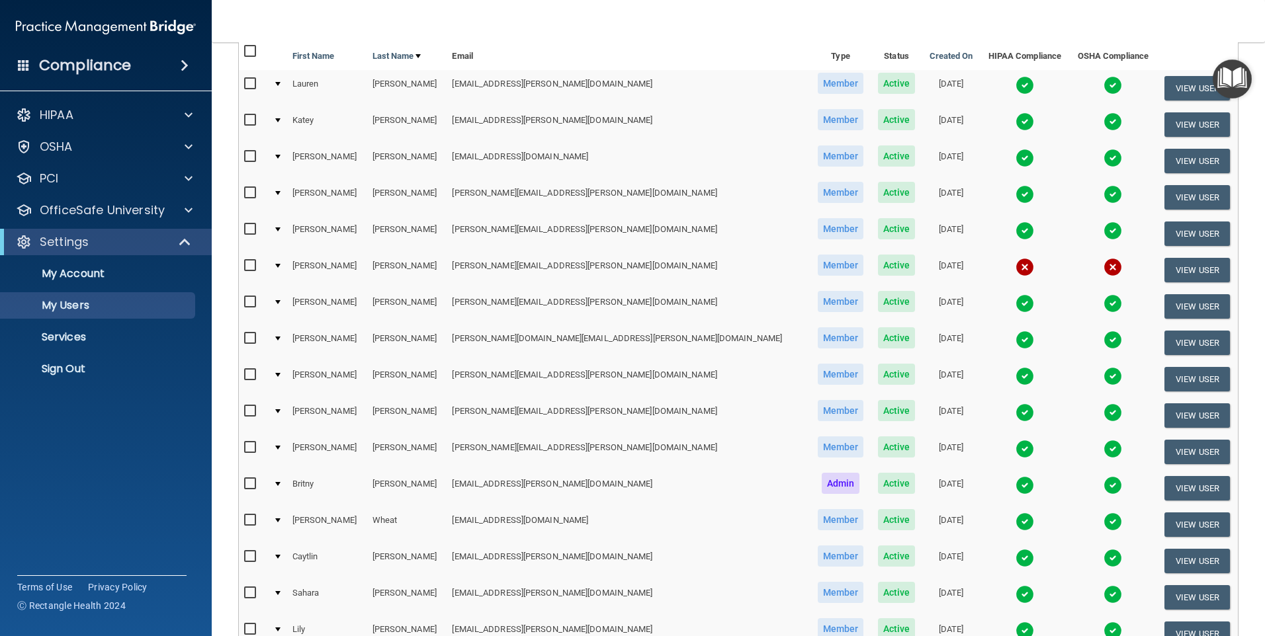
click at [1015, 191] on img at bounding box center [1024, 194] width 19 height 19
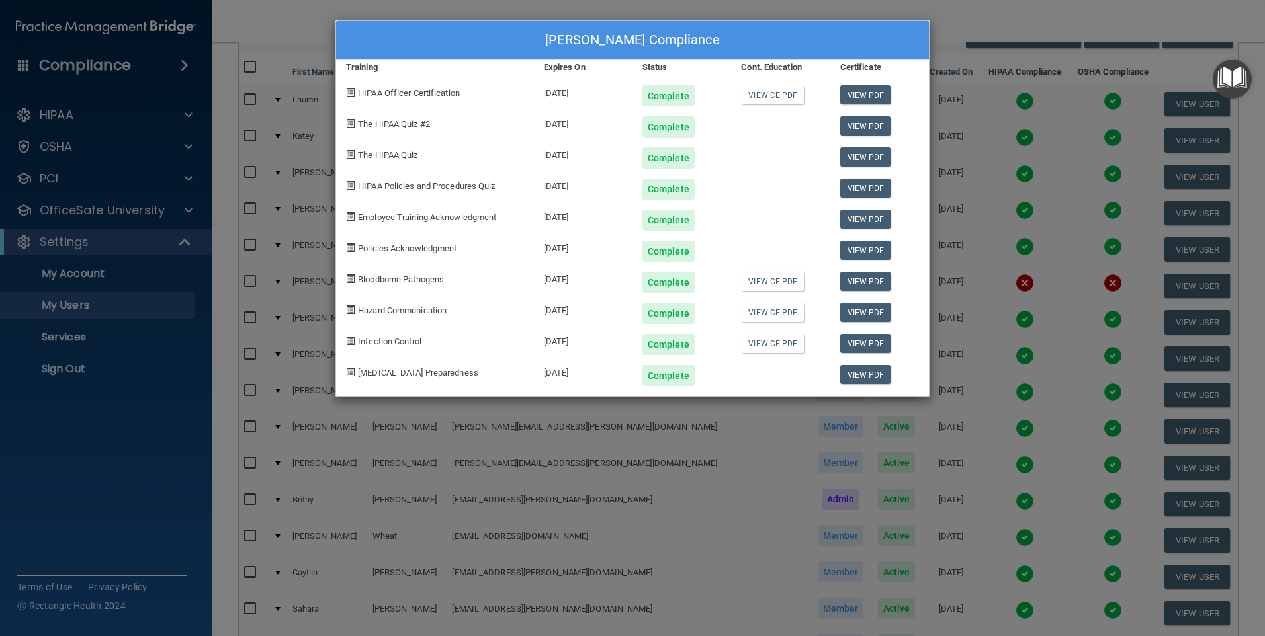
click at [998, 20] on div "[PERSON_NAME] Compliance Training Expires On Status Cont. Education Certificate…" at bounding box center [632, 318] width 1265 height 636
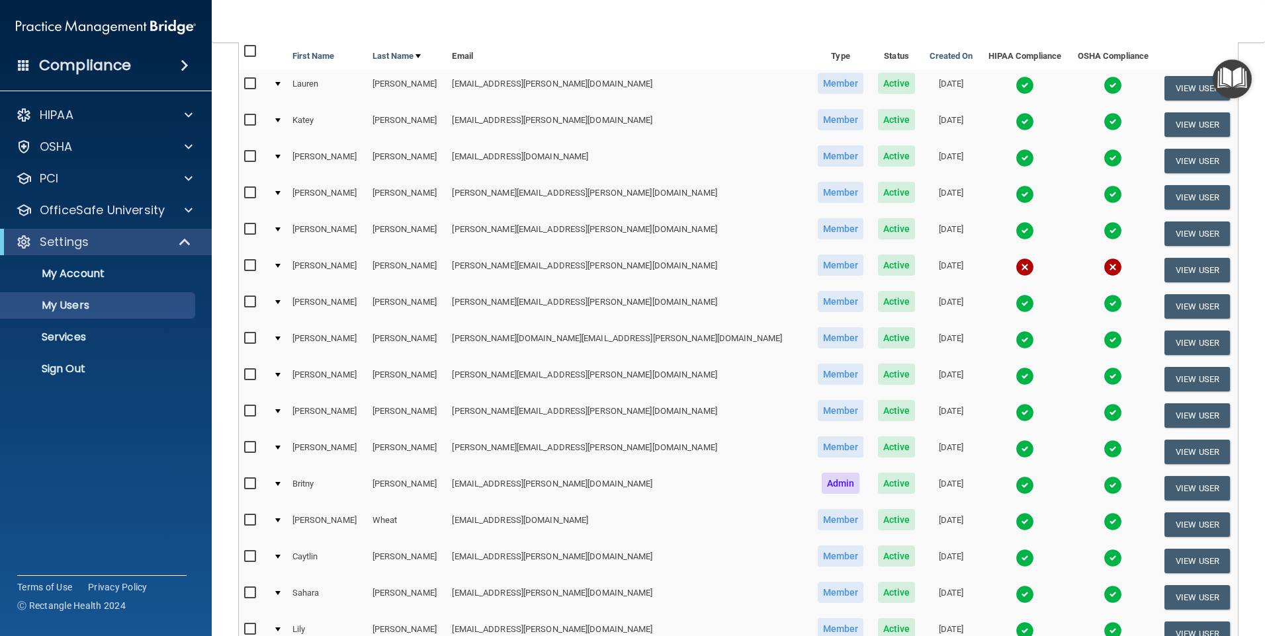
click at [1015, 305] on img at bounding box center [1024, 303] width 19 height 19
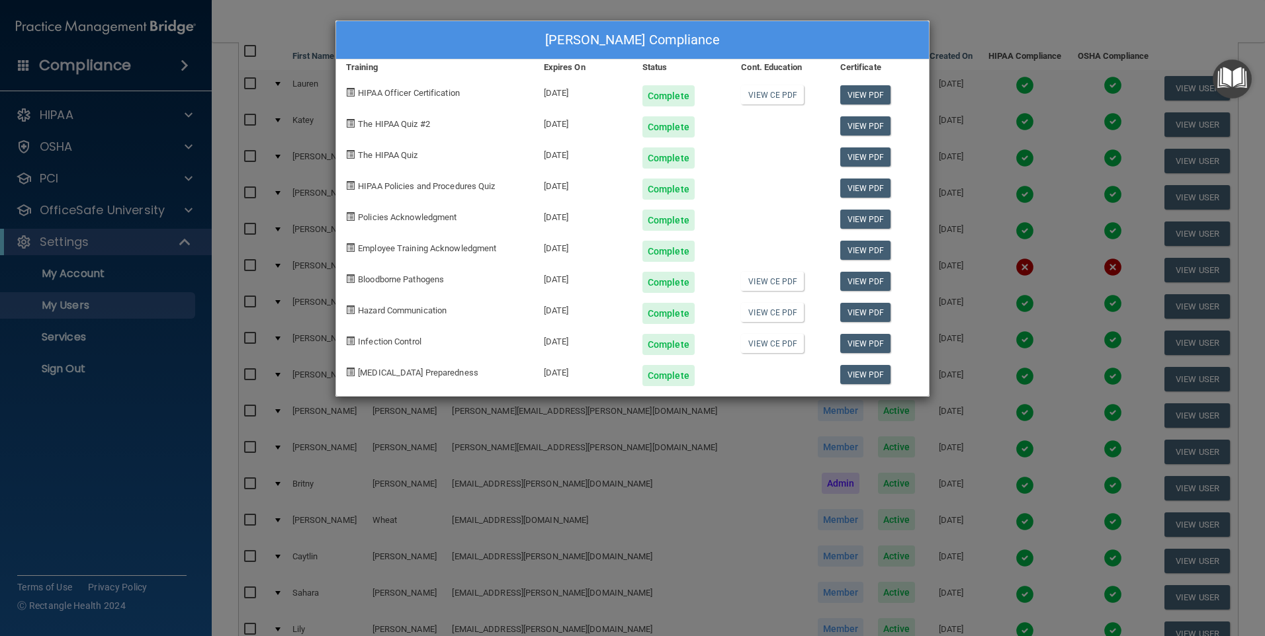
click at [987, 15] on div "[PERSON_NAME] Compliance Training Expires On Status Cont. Education Certificate…" at bounding box center [632, 318] width 1265 height 636
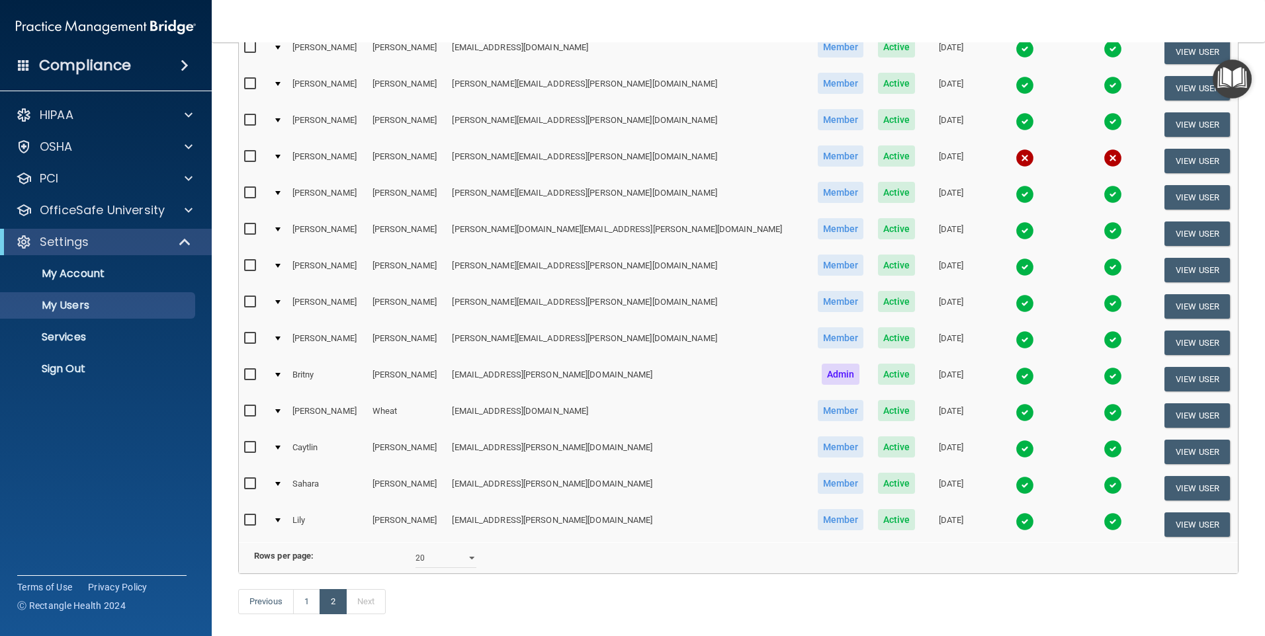
scroll to position [265, 0]
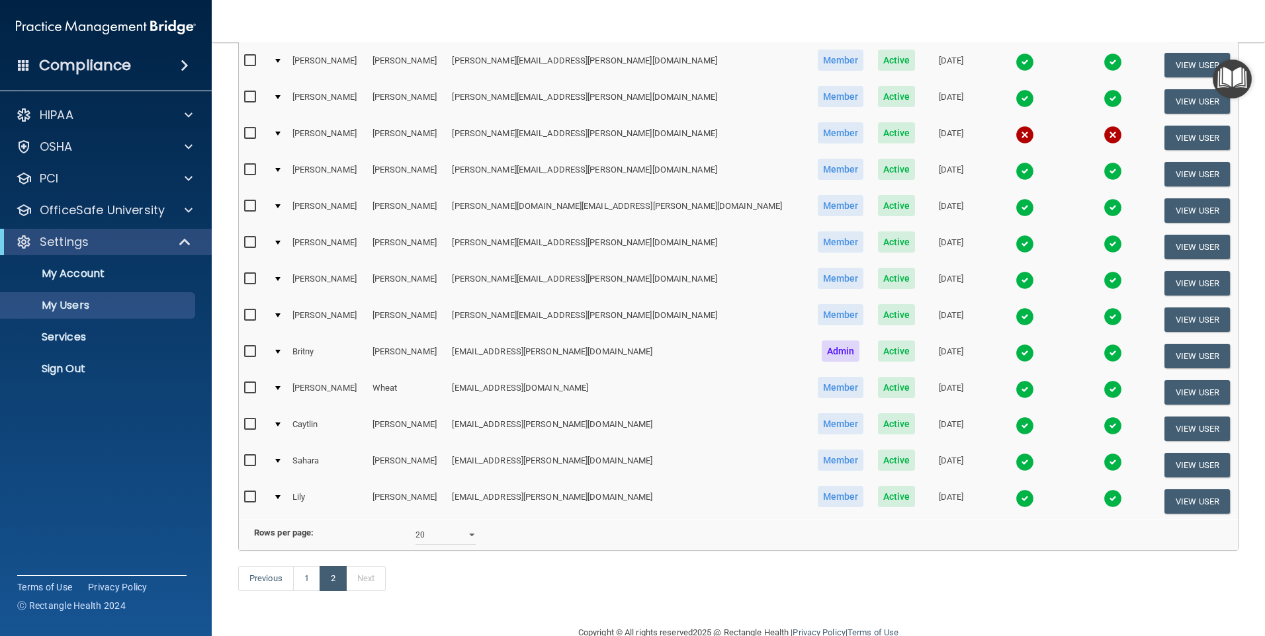
click at [1015, 498] on img at bounding box center [1024, 498] width 19 height 19
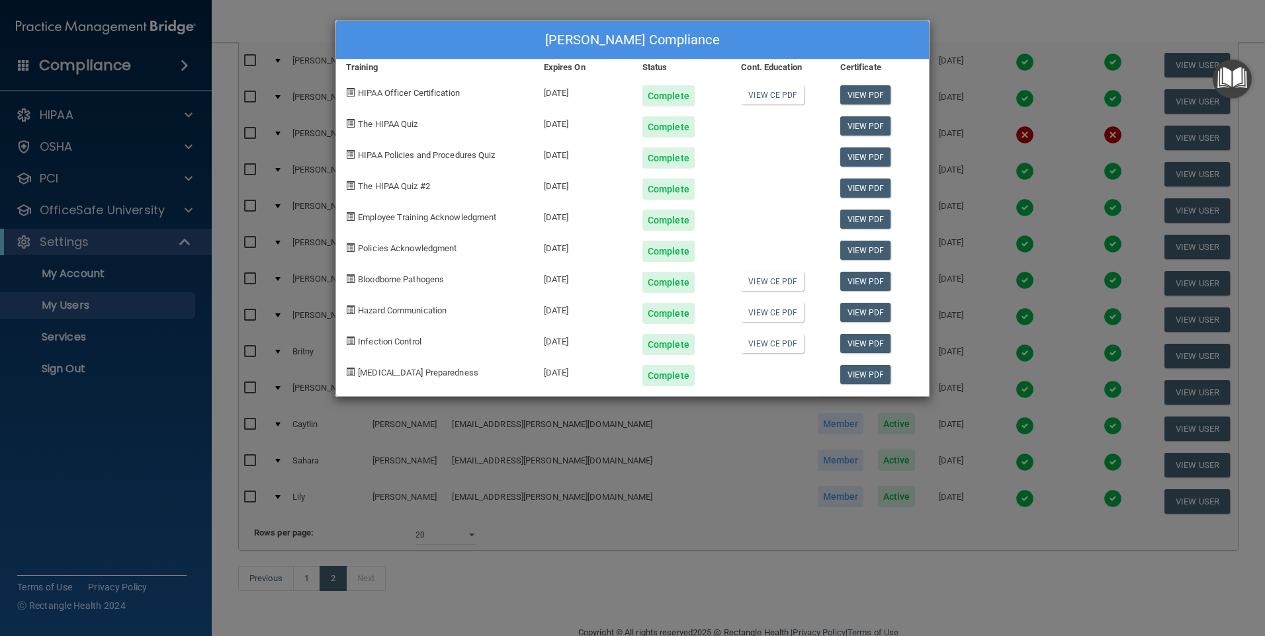
click at [1037, 16] on div "[PERSON_NAME] Compliance Training Expires On Status Cont. Education Certificate…" at bounding box center [632, 318] width 1265 height 636
